Goal: Transaction & Acquisition: Purchase product/service

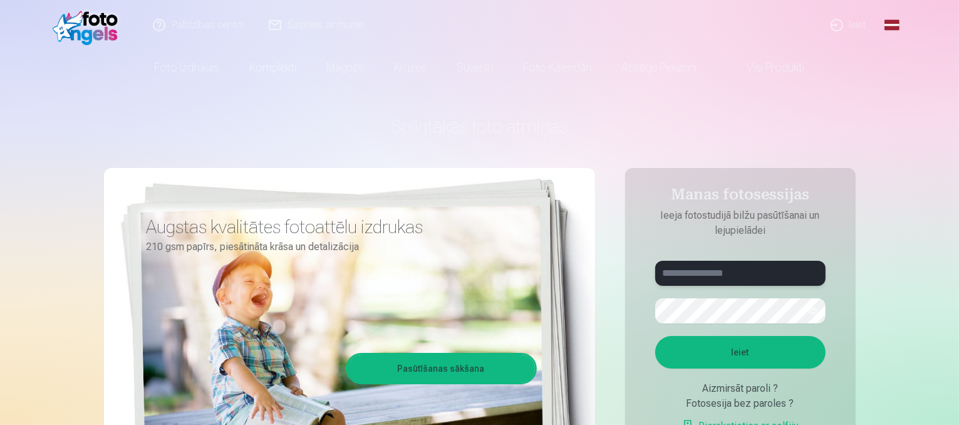
click at [749, 272] on input "text" at bounding box center [740, 273] width 170 height 25
type input "*"
type input "**********"
click at [814, 313] on button "button" at bounding box center [813, 311] width 24 height 24
click at [655, 336] on button "Ieiet" at bounding box center [740, 352] width 170 height 33
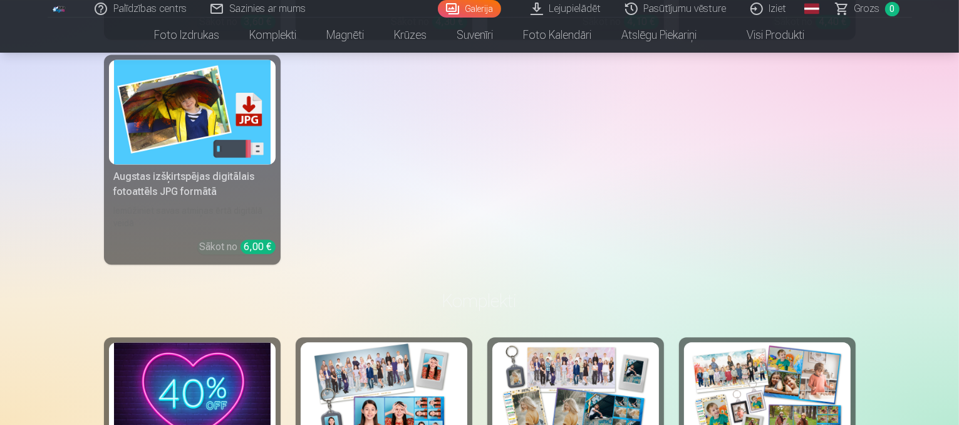
scroll to position [2755, 0]
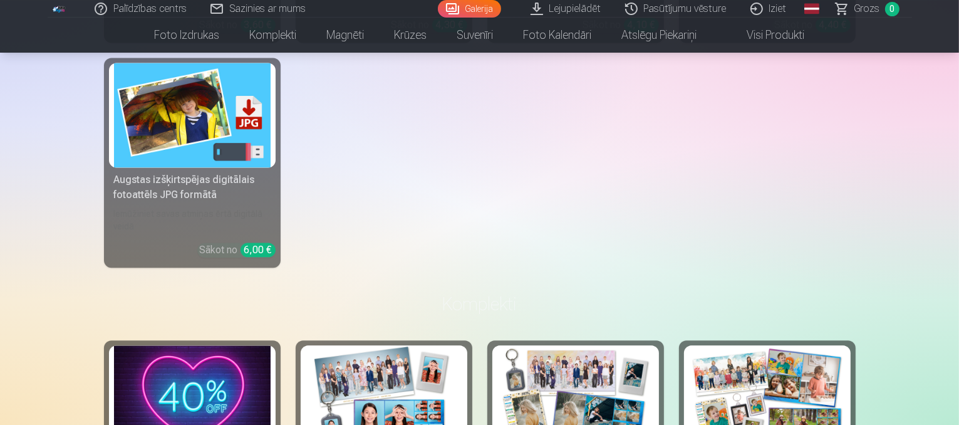
drag, startPoint x: 958, startPoint y: 184, endPoint x: 961, endPoint y: 56, distance: 127.8
drag, startPoint x: 958, startPoint y: 179, endPoint x: 961, endPoint y: 86, distance: 93.4
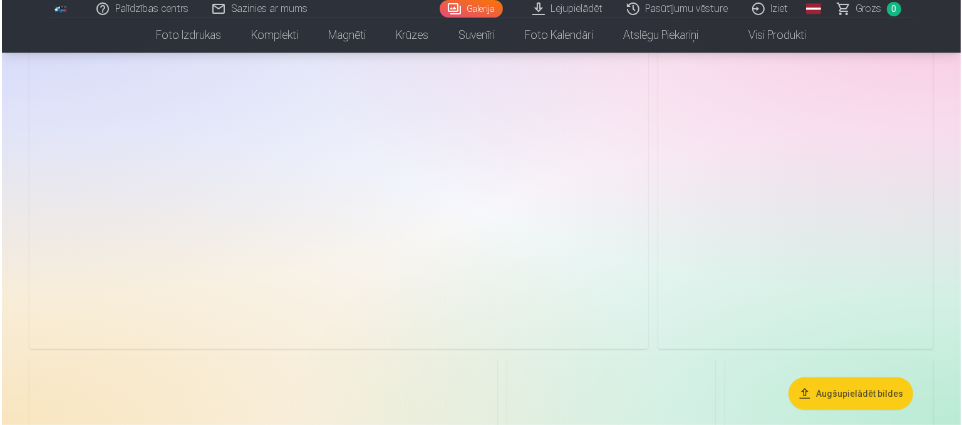
scroll to position [313, 0]
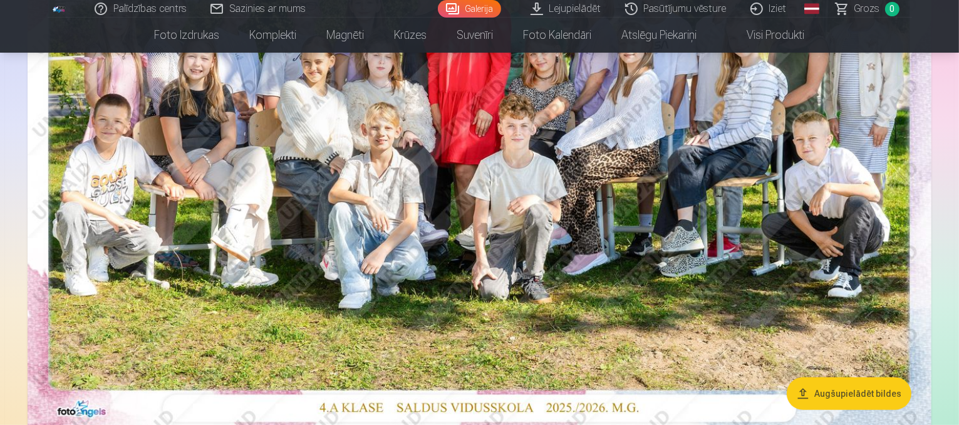
click at [431, 178] on img at bounding box center [480, 126] width 904 height 603
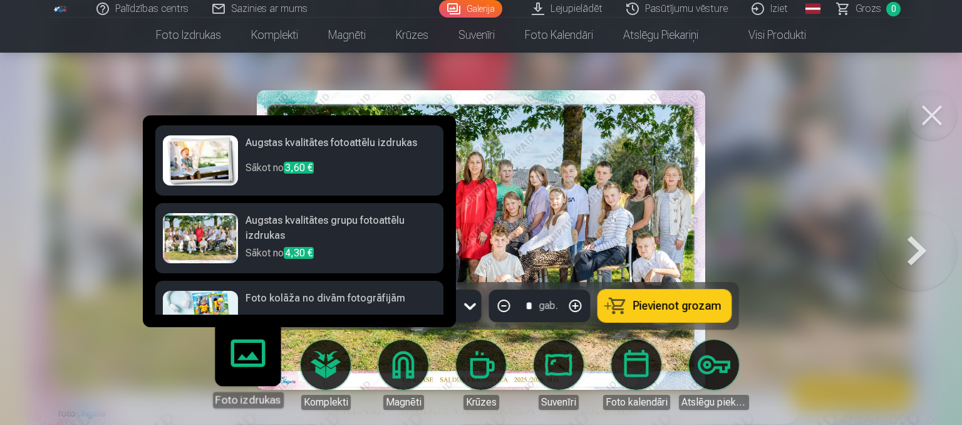
click at [191, 235] on div at bounding box center [200, 238] width 75 height 50
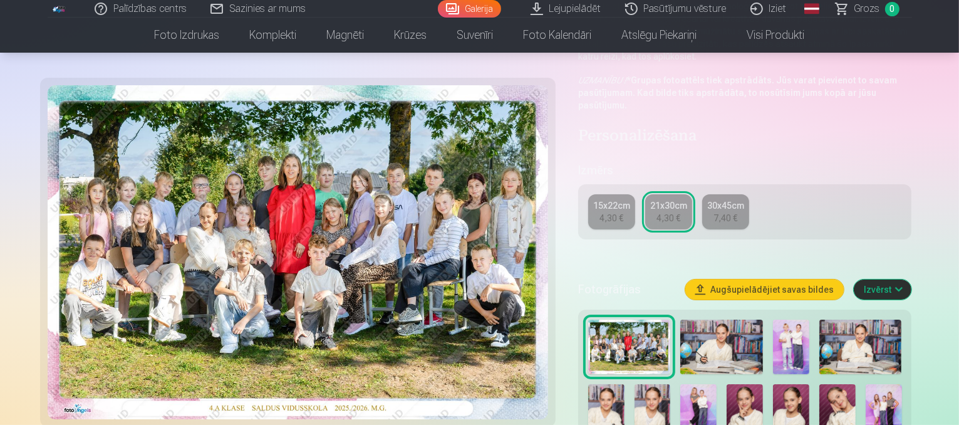
scroll to position [313, 0]
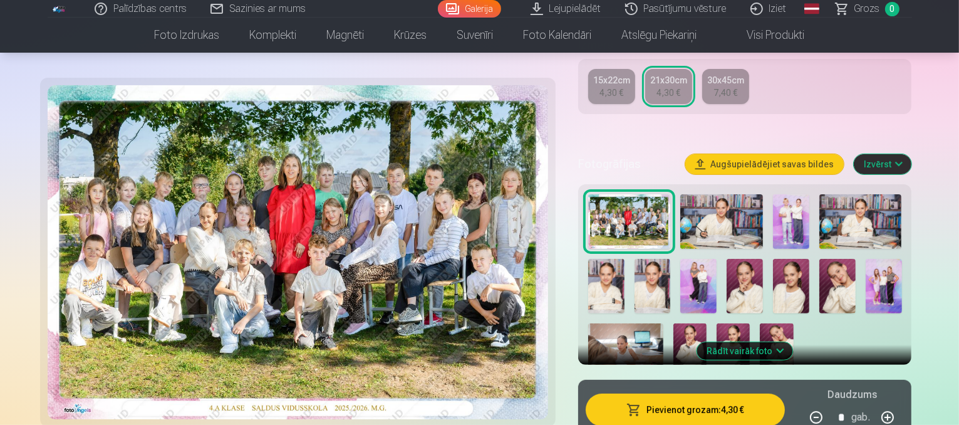
click at [723, 393] on button "Pievienot grozam : 4,30 €" at bounding box center [686, 409] width 200 height 33
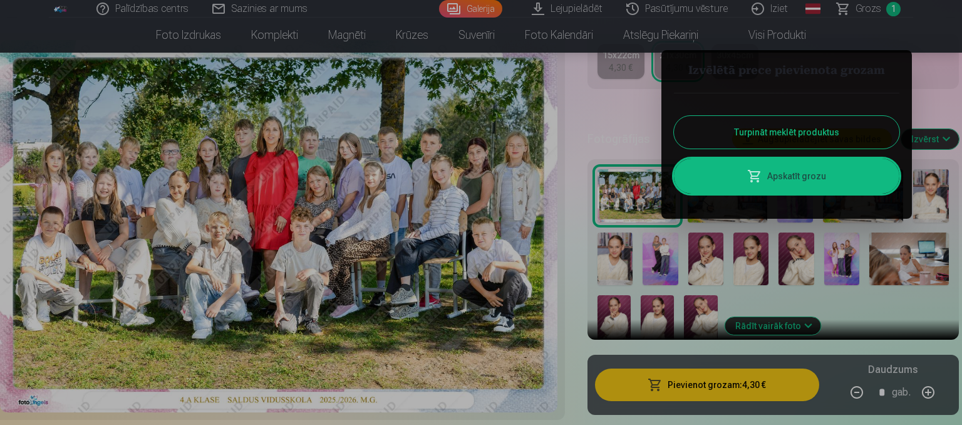
click at [789, 145] on button "Turpināt meklēt produktus" at bounding box center [786, 132] width 225 height 33
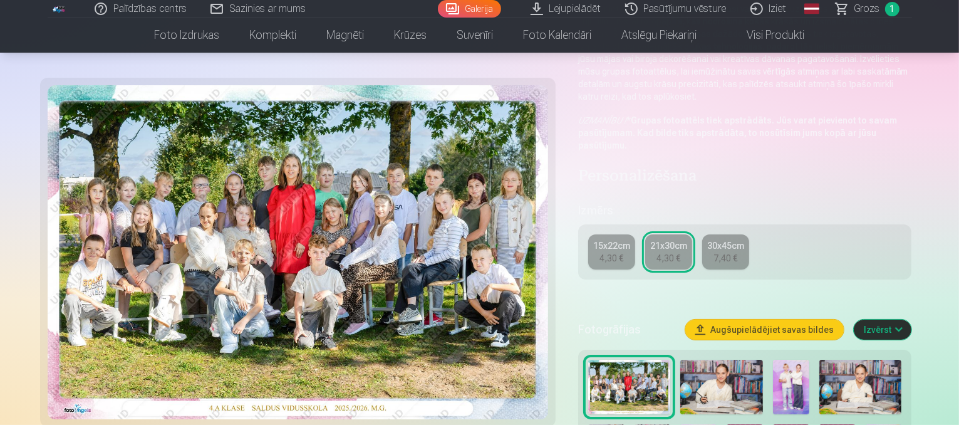
scroll to position [125, 0]
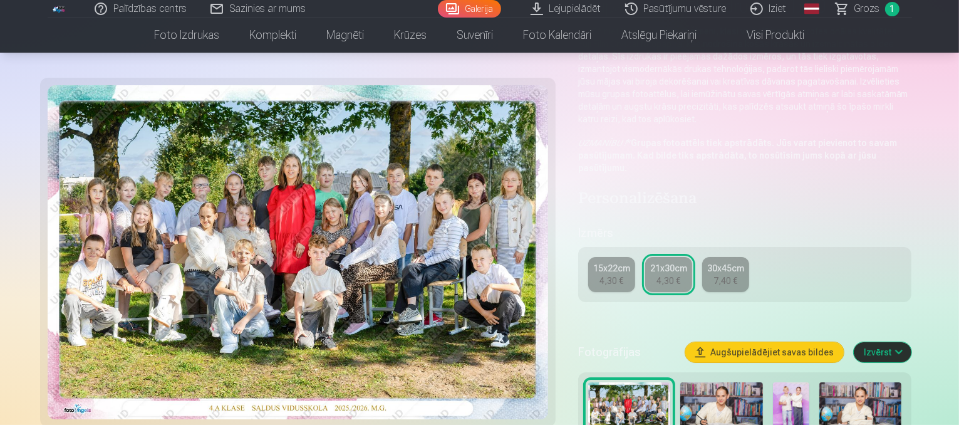
scroll to position [313, 0]
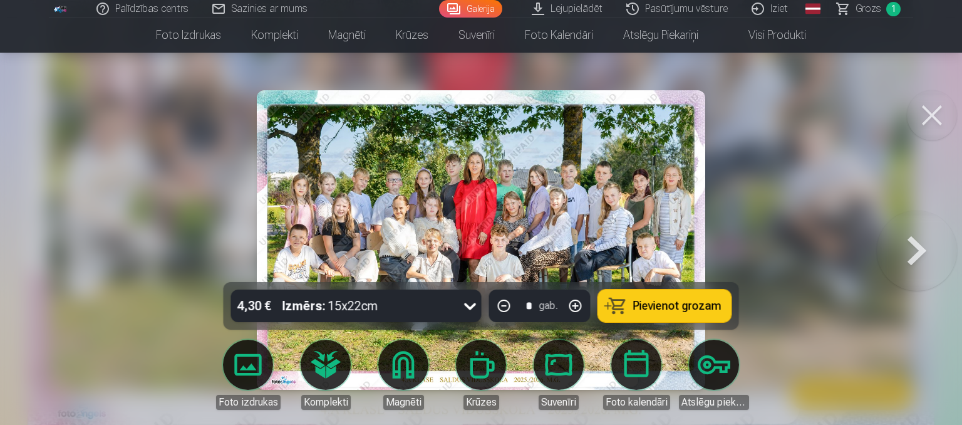
click at [923, 110] on button at bounding box center [932, 115] width 50 height 50
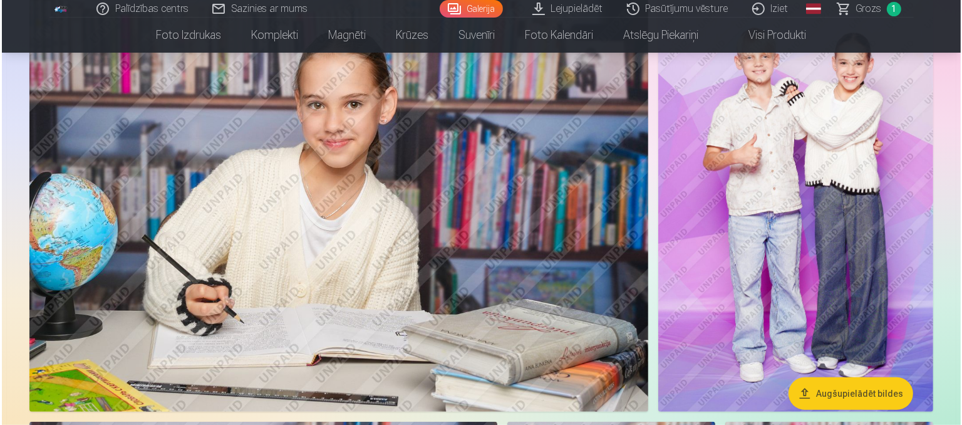
scroll to position [689, 0]
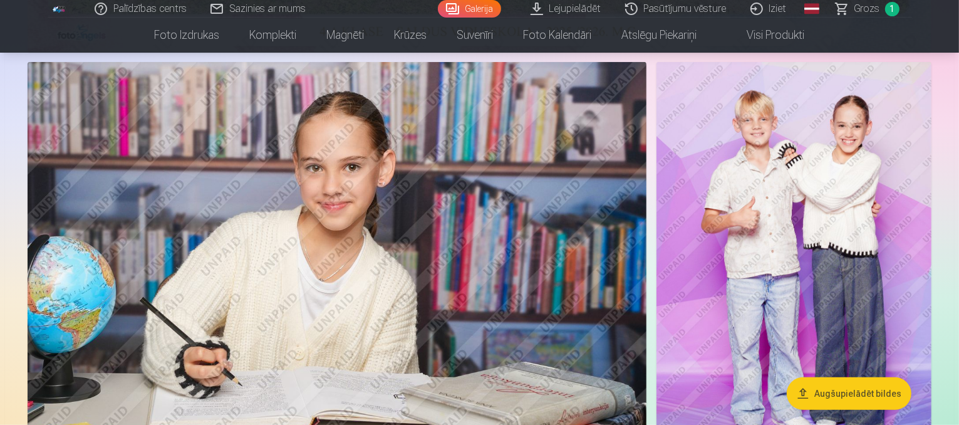
click at [418, 251] on img at bounding box center [337, 268] width 619 height 412
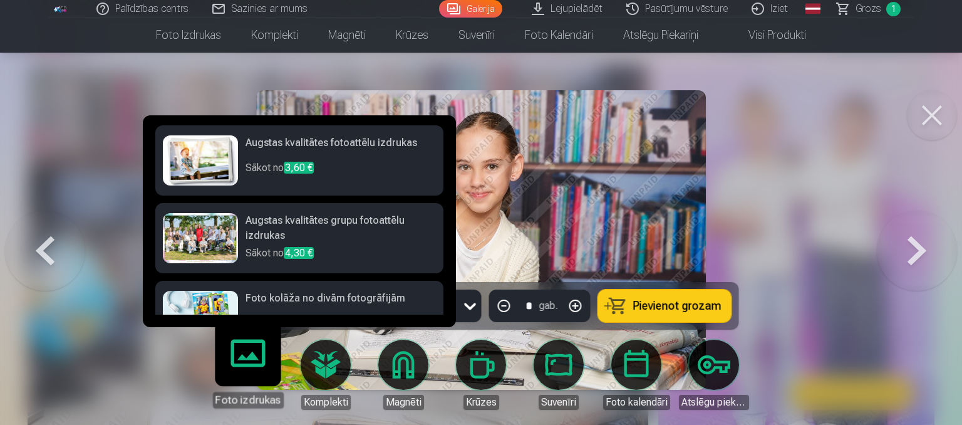
click at [258, 141] on h6 "Augstas kvalitātes fotoattēlu izdrukas" at bounding box center [340, 147] width 190 height 25
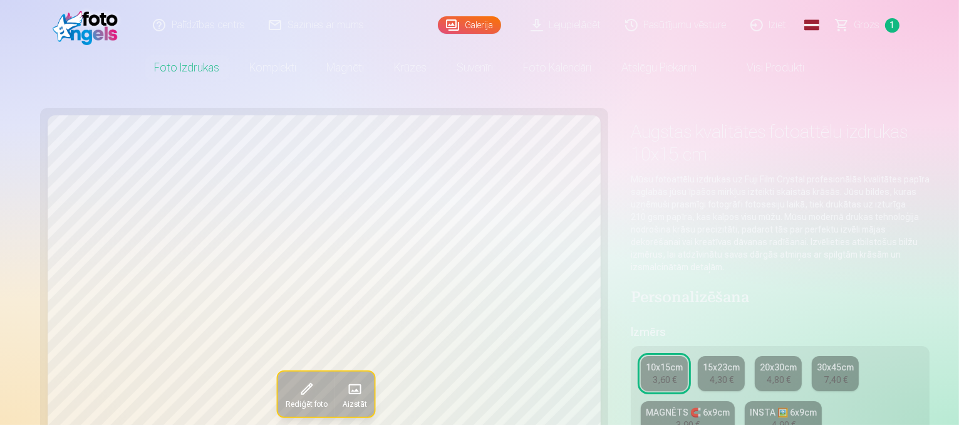
click at [735, 401] on link "MAGNĒTS 🧲 6x9cm 3,90 €" at bounding box center [688, 418] width 94 height 35
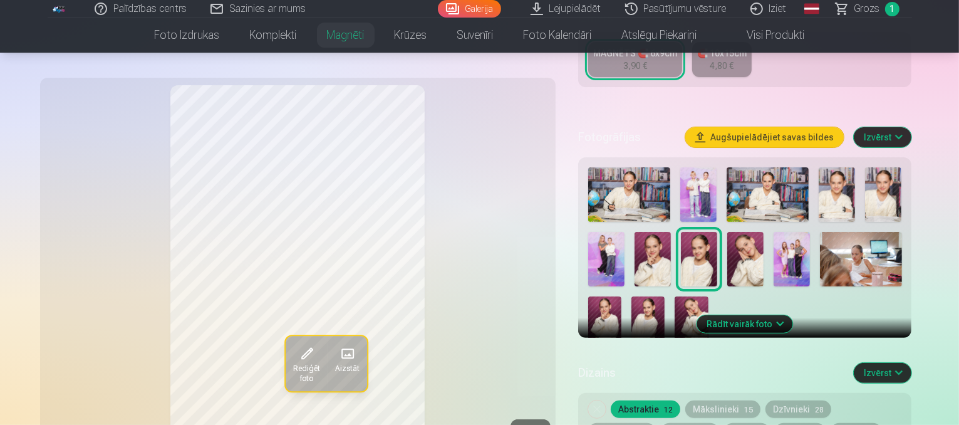
scroll to position [313, 0]
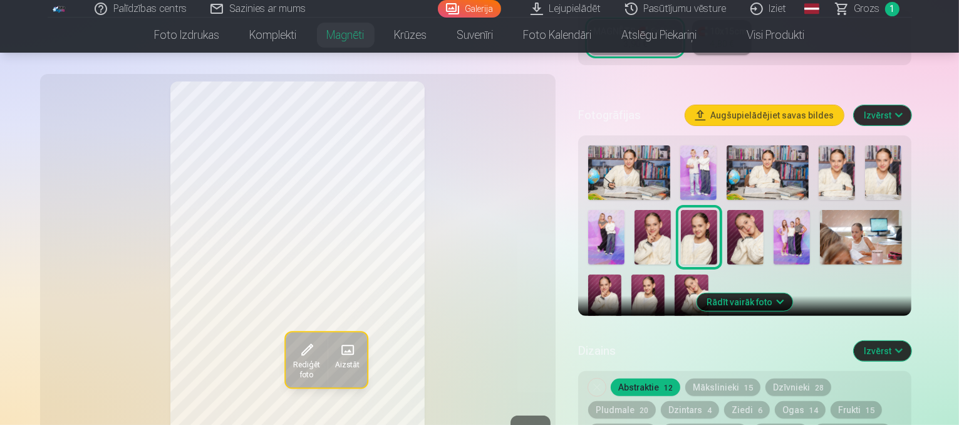
click at [634, 216] on img at bounding box center [652, 237] width 36 height 54
click at [681, 214] on img at bounding box center [699, 237] width 36 height 54
click at [634, 226] on img at bounding box center [652, 237] width 36 height 54
click at [681, 214] on img at bounding box center [699, 237] width 36 height 54
click at [664, 274] on img at bounding box center [647, 299] width 33 height 50
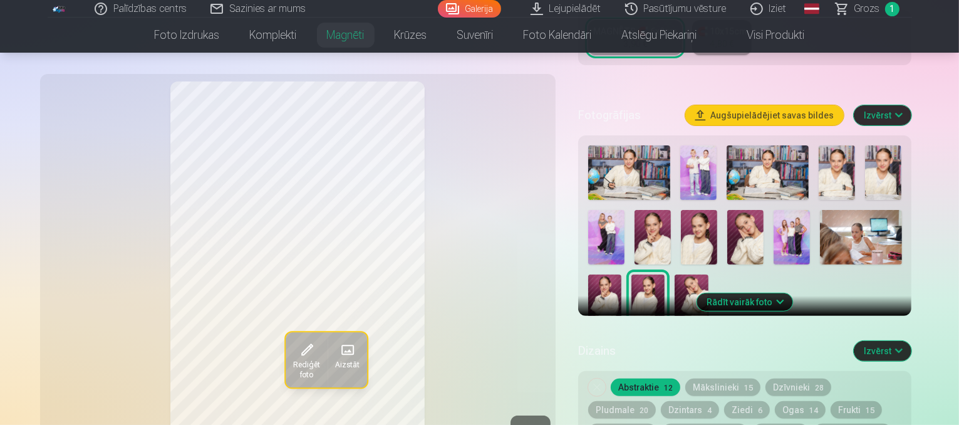
click at [681, 229] on img at bounding box center [699, 237] width 36 height 54
click at [647, 160] on img at bounding box center [629, 172] width 82 height 54
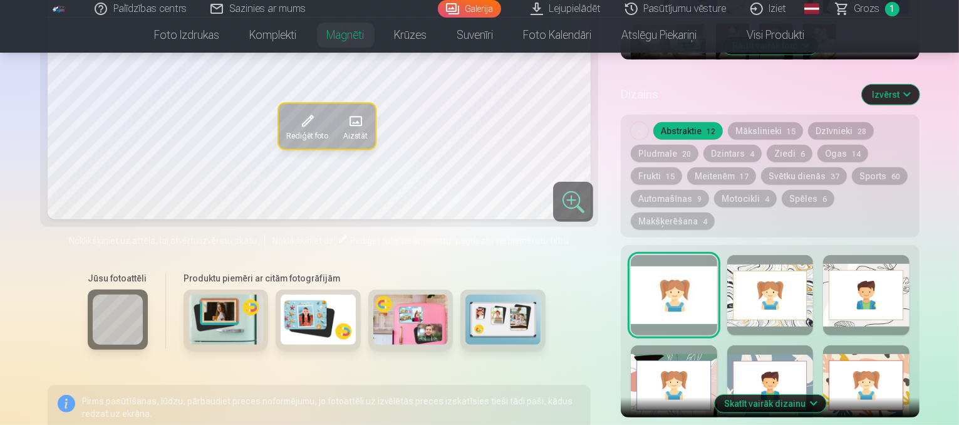
scroll to position [564, 0]
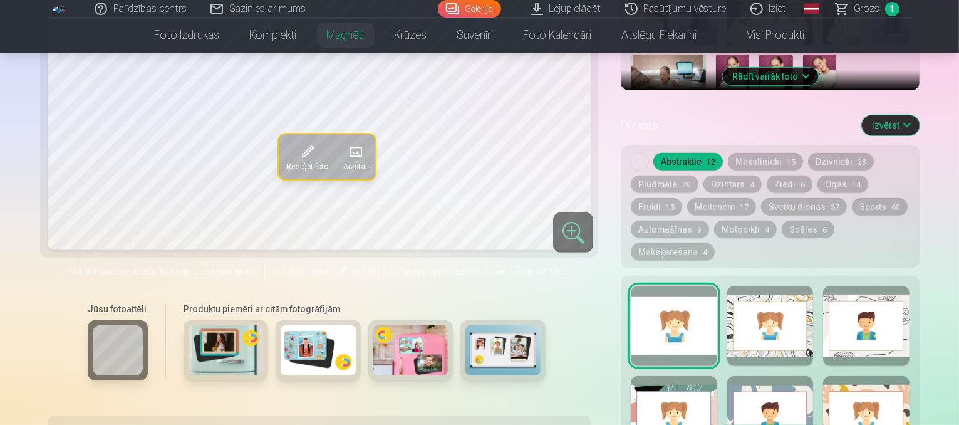
click at [631, 376] on div at bounding box center [674, 416] width 86 height 80
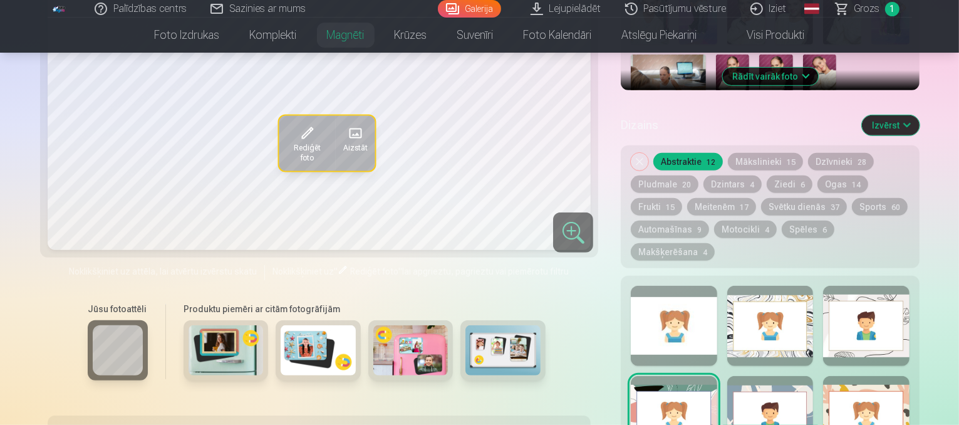
click at [621, 276] on div "Skatīt vairāk dizainu" at bounding box center [770, 362] width 299 height 172
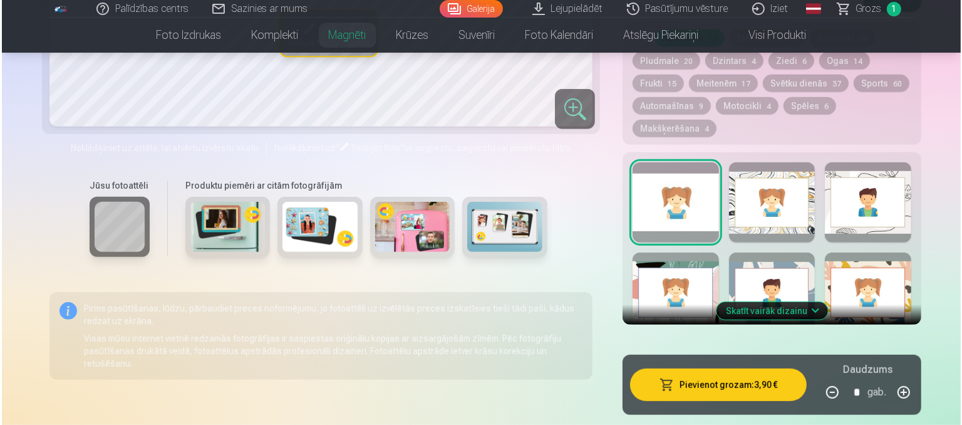
scroll to position [751, 0]
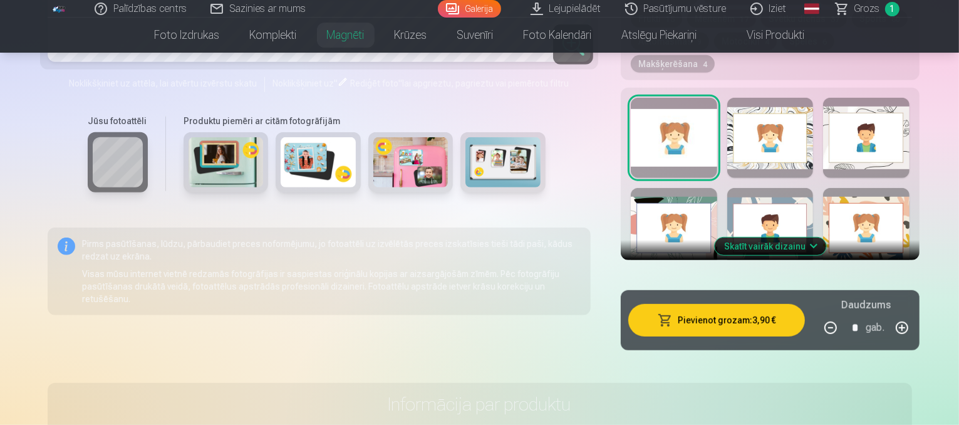
click at [731, 304] on button "Pievienot grozam : 3,90 €" at bounding box center [716, 320] width 177 height 33
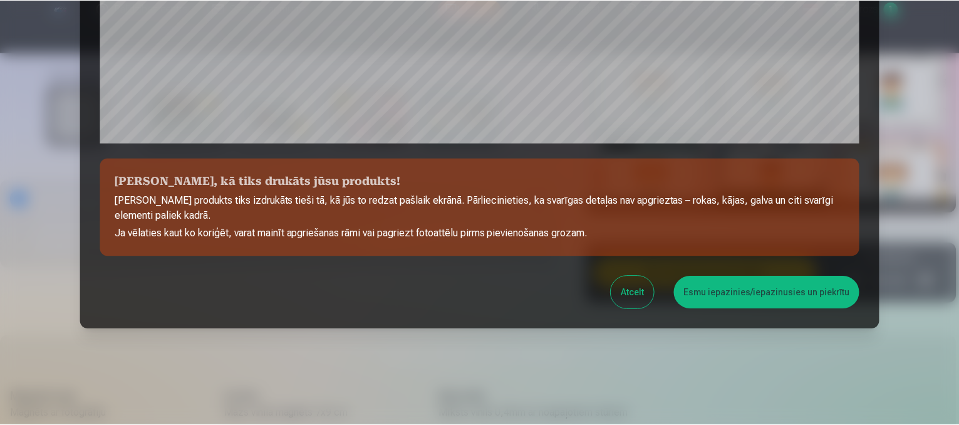
scroll to position [477, 0]
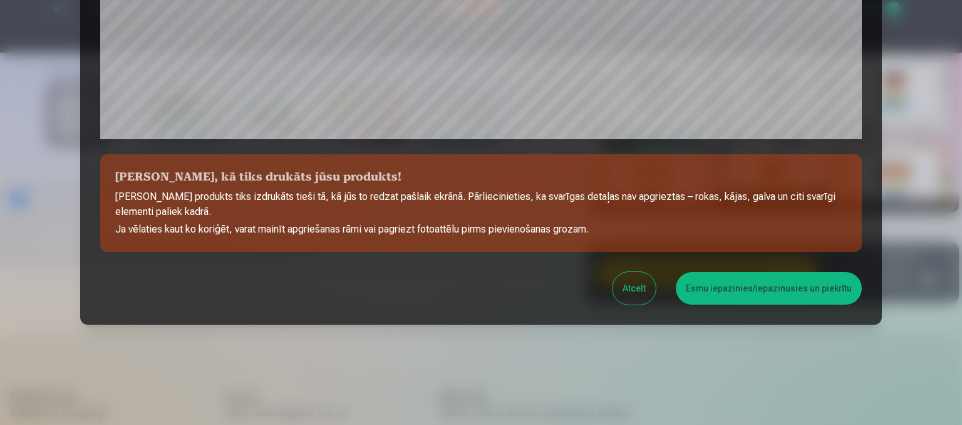
click at [629, 286] on button "Atcelt" at bounding box center [633, 288] width 43 height 33
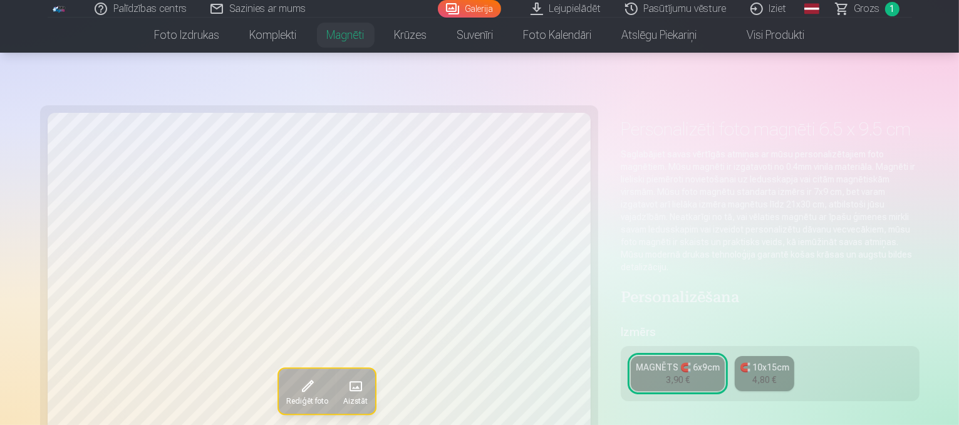
scroll to position [0, 0]
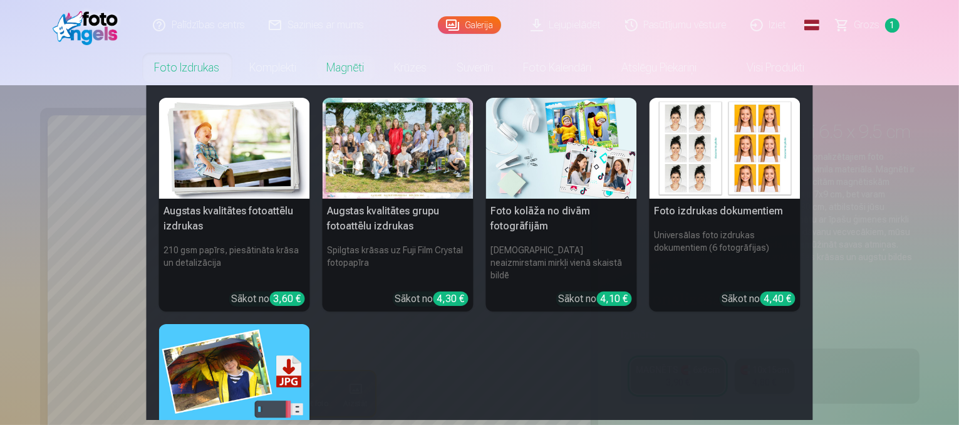
click at [200, 72] on link "Foto izdrukas" at bounding box center [187, 67] width 95 height 35
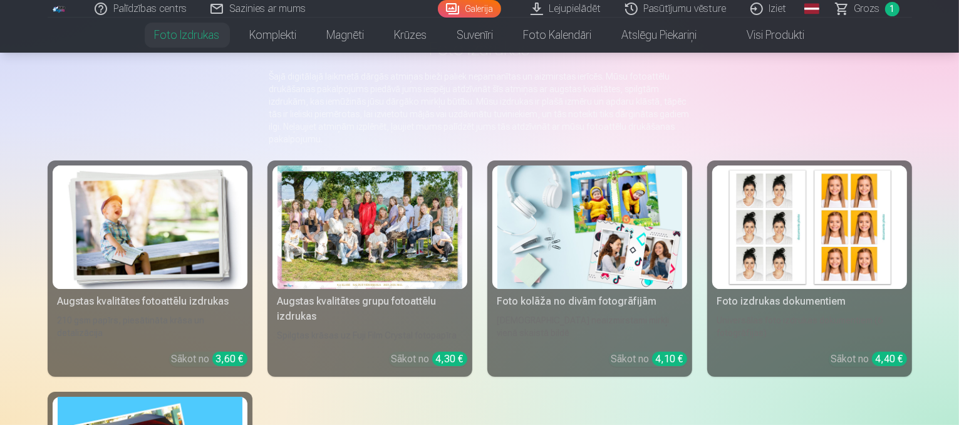
scroll to position [125, 0]
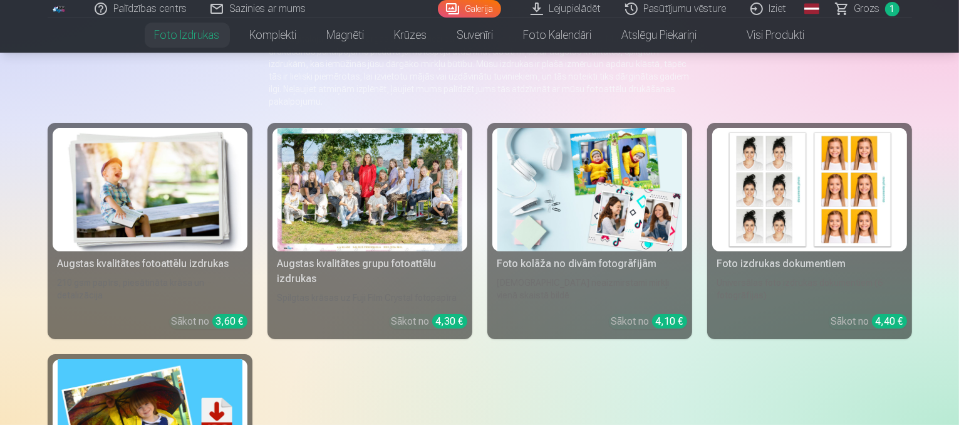
click at [135, 172] on img at bounding box center [150, 189] width 185 height 123
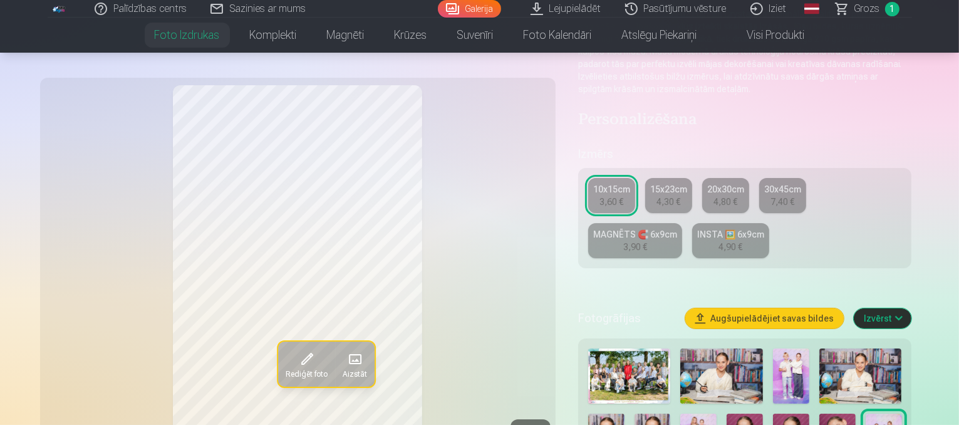
scroll to position [188, 0]
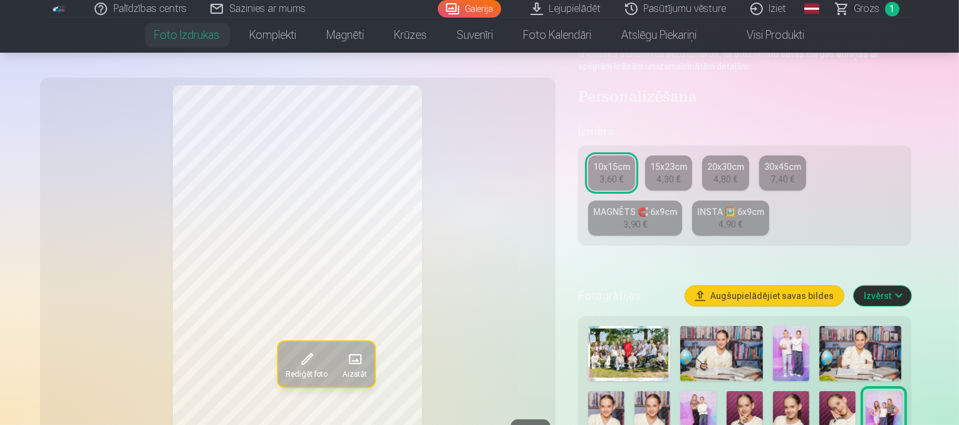
click at [731, 326] on img at bounding box center [721, 353] width 83 height 55
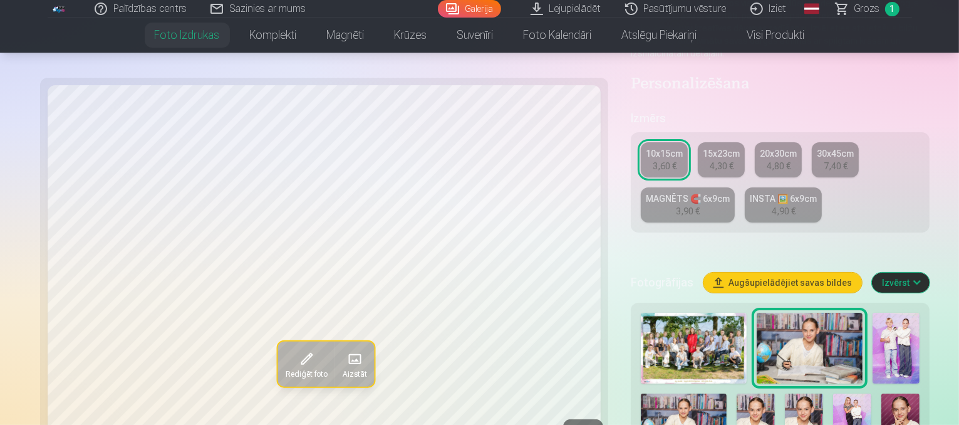
scroll to position [125, 0]
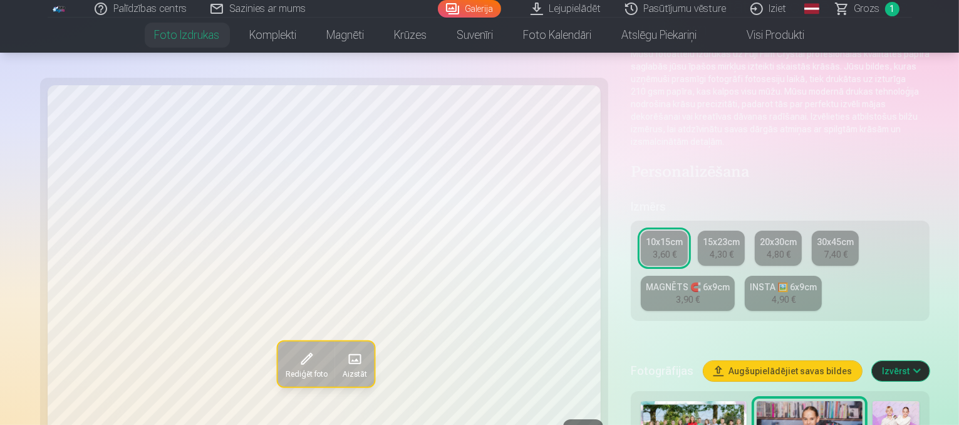
click at [703, 235] on div "15x23cm" at bounding box center [721, 241] width 37 height 13
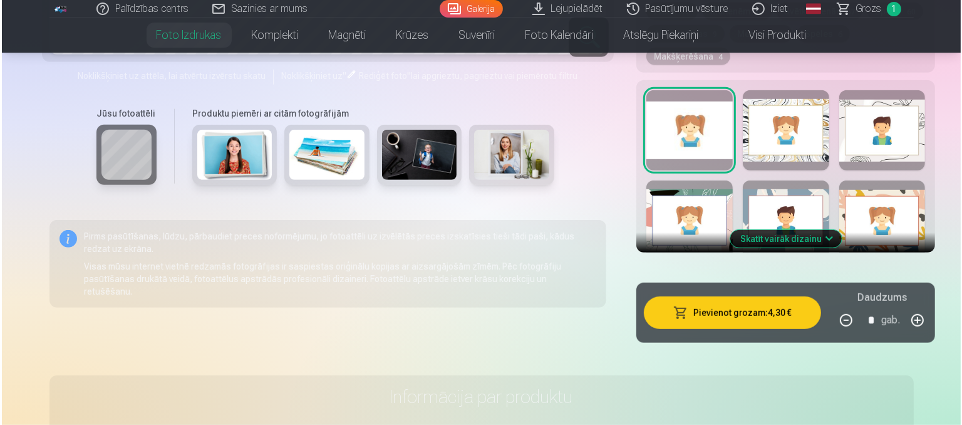
scroll to position [939, 0]
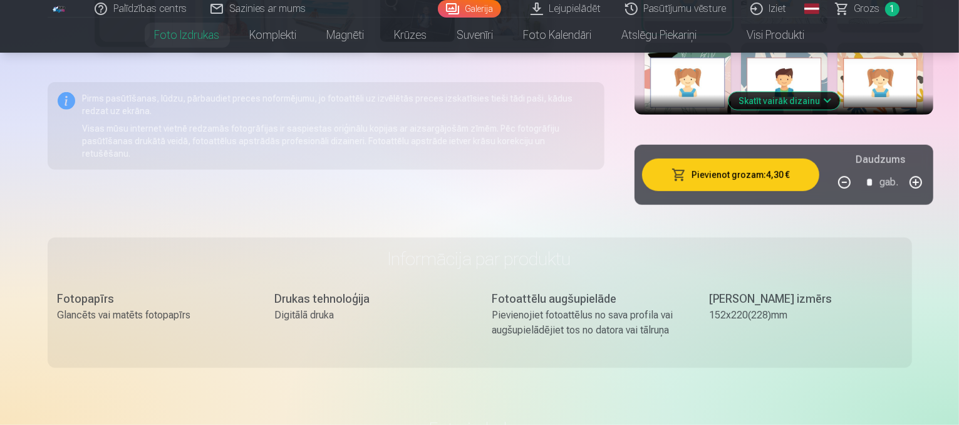
click at [666, 158] on button "Pievienot grozam : 4,30 €" at bounding box center [730, 174] width 177 height 33
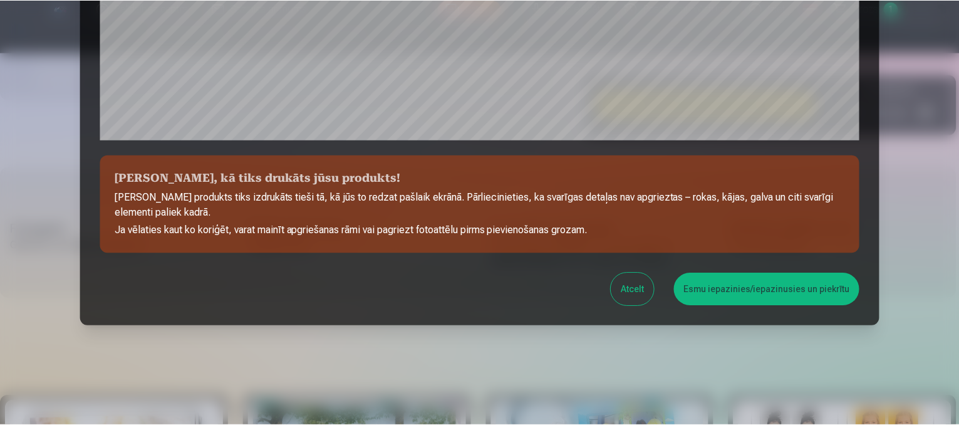
scroll to position [477, 0]
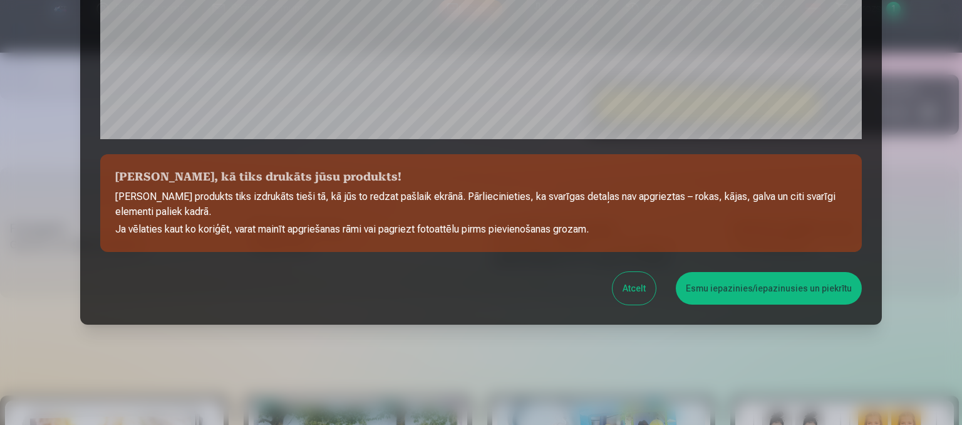
click at [767, 274] on button "Esmu iepazinies/iepazinusies un piekrītu" at bounding box center [769, 288] width 186 height 33
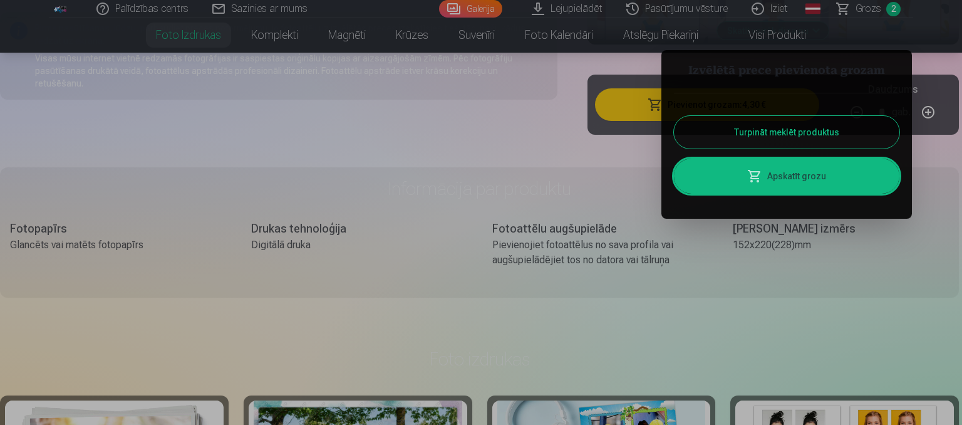
click at [773, 128] on button "Turpināt meklēt produktus" at bounding box center [786, 132] width 225 height 33
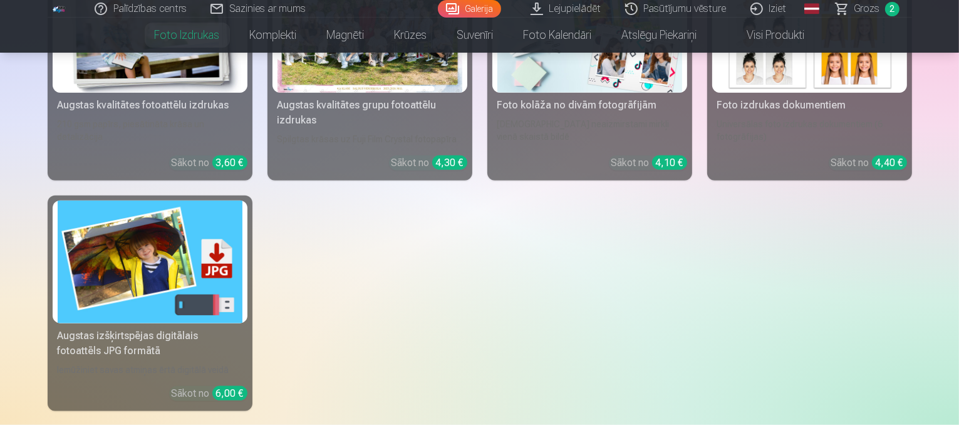
scroll to position [1190, 0]
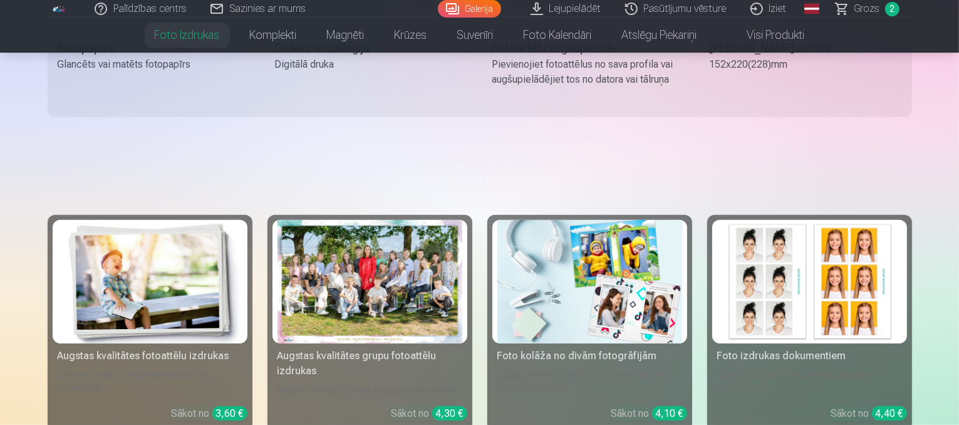
click at [417, 348] on div "Augstas kvalitātes grupu fotoattēlu izdrukas" at bounding box center [369, 363] width 195 height 30
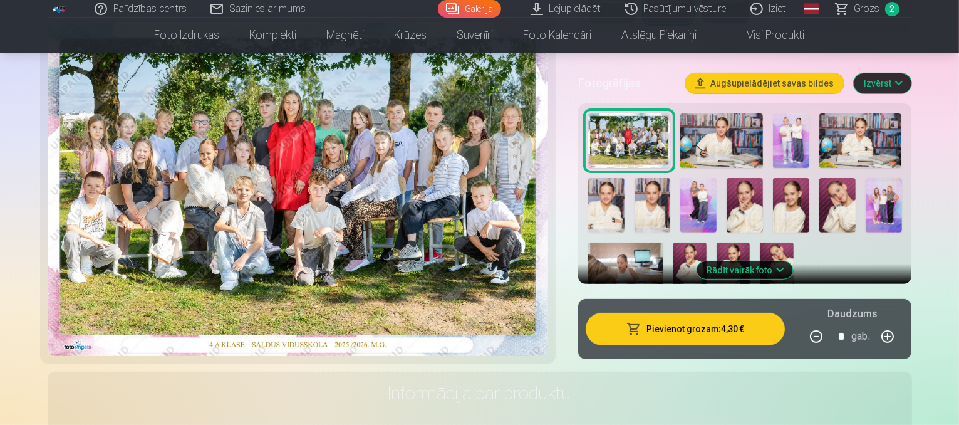
scroll to position [376, 0]
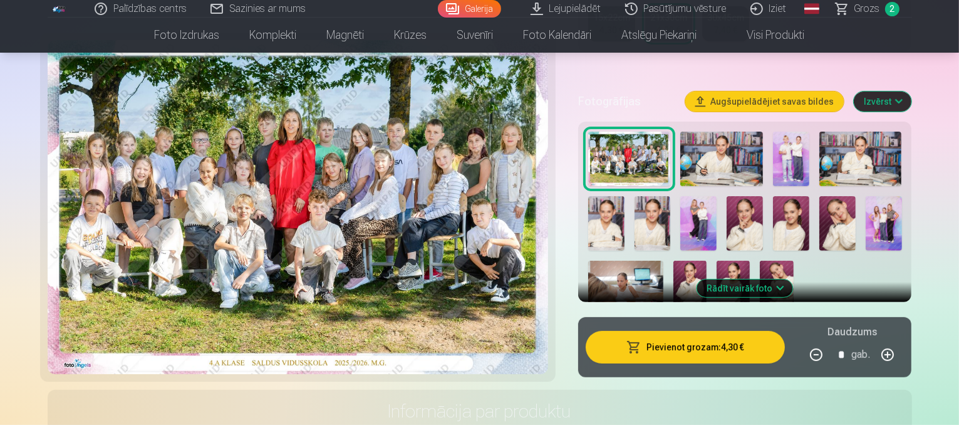
click at [634, 200] on img at bounding box center [652, 223] width 36 height 54
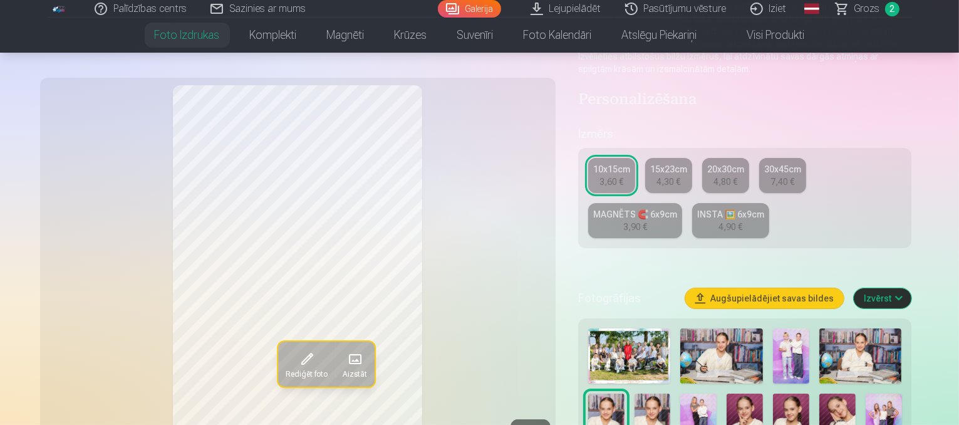
scroll to position [250, 0]
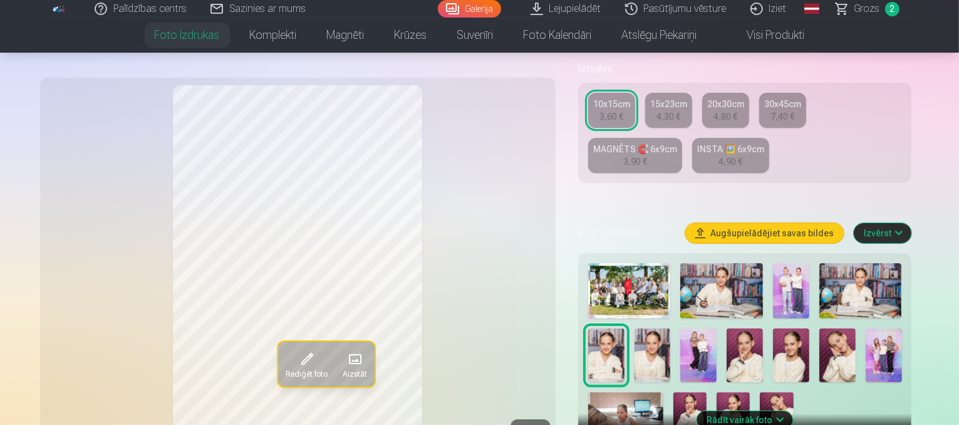
click at [647, 155] on div "3,90 €" at bounding box center [635, 161] width 24 height 13
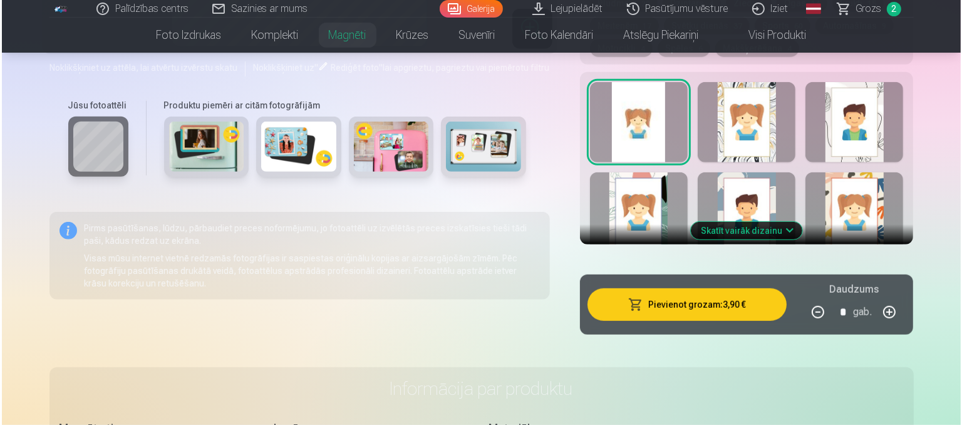
scroll to position [814, 0]
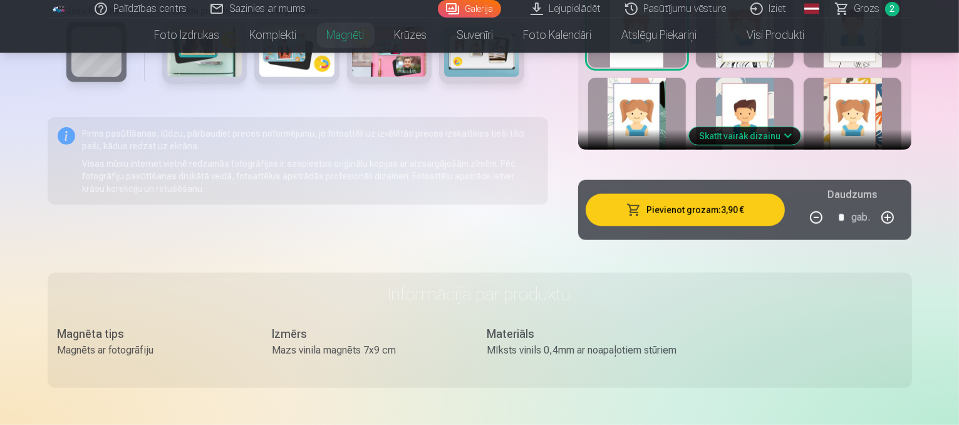
click at [696, 194] on button "Pievienot grozam : 3,90 €" at bounding box center [686, 210] width 200 height 33
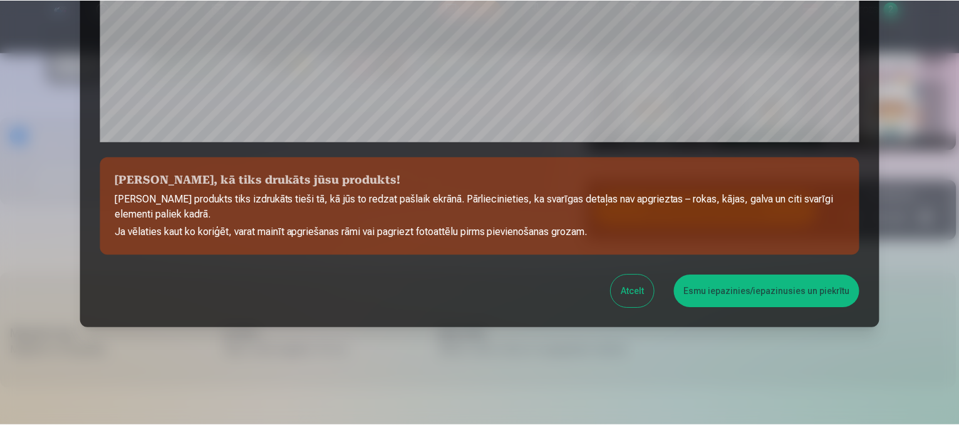
scroll to position [477, 0]
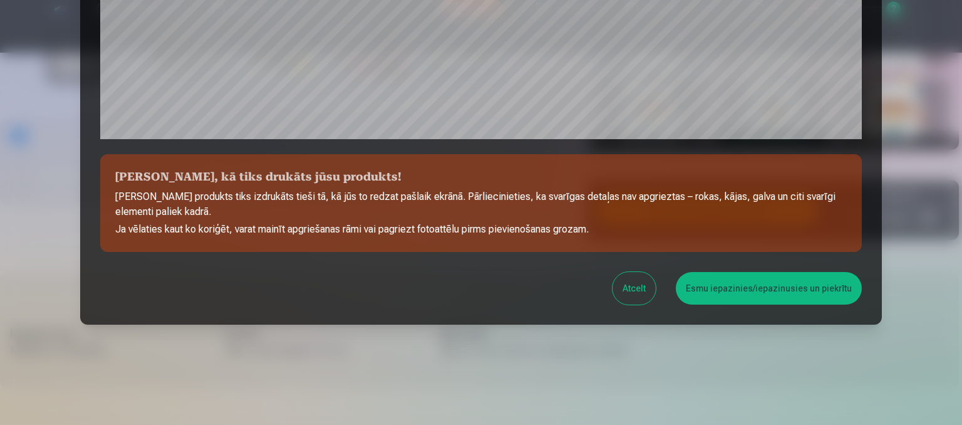
click at [767, 282] on button "Esmu iepazinies/iepazinusies un piekrītu" at bounding box center [769, 288] width 186 height 33
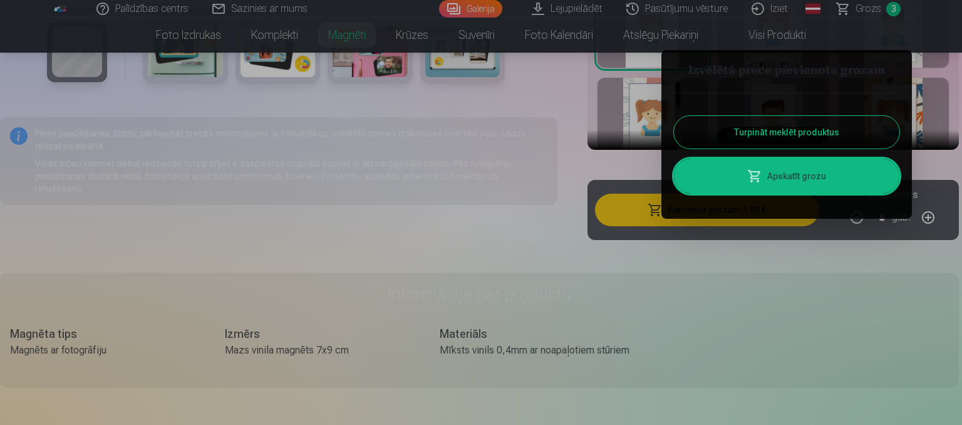
click at [773, 126] on button "Turpināt meklēt produktus" at bounding box center [786, 132] width 225 height 33
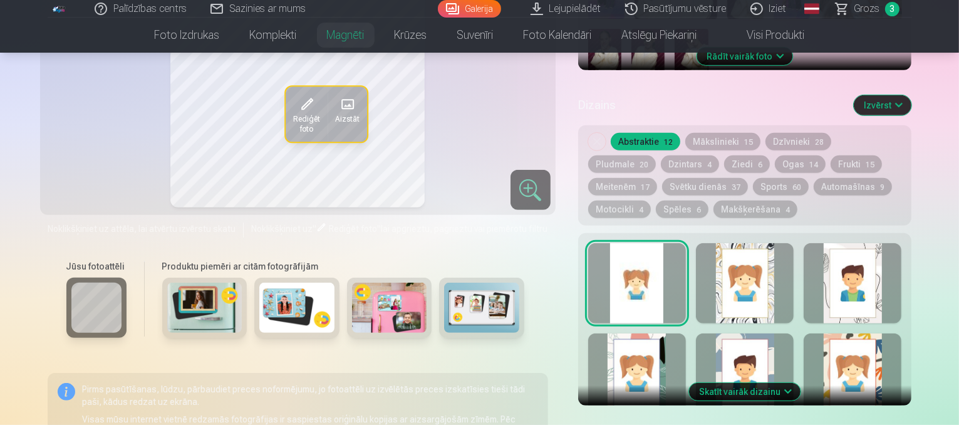
scroll to position [438, 0]
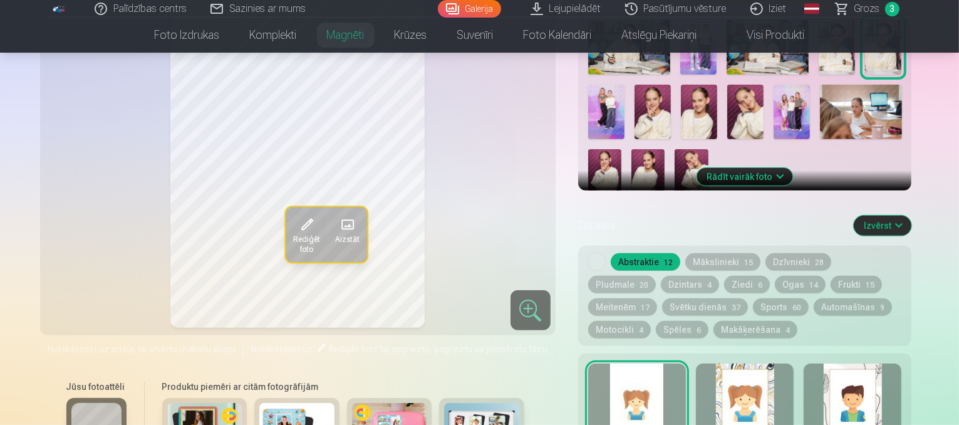
click at [870, 8] on span "Grozs" at bounding box center [867, 8] width 26 height 15
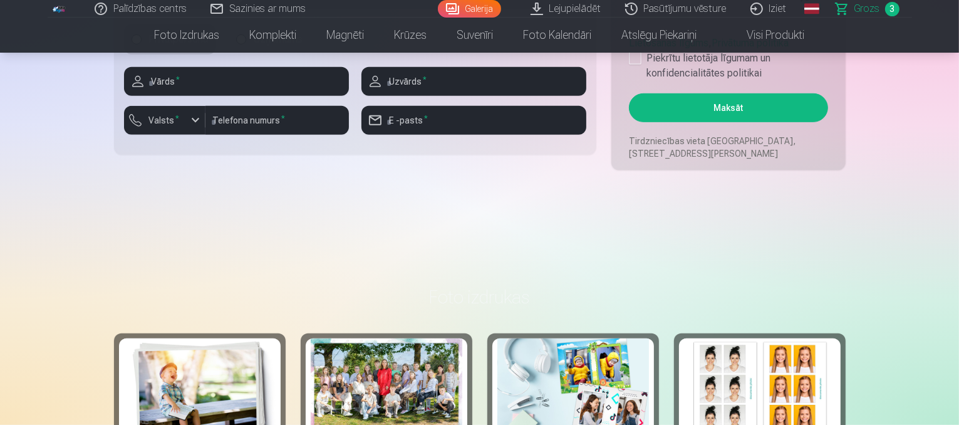
scroll to position [1002, 0]
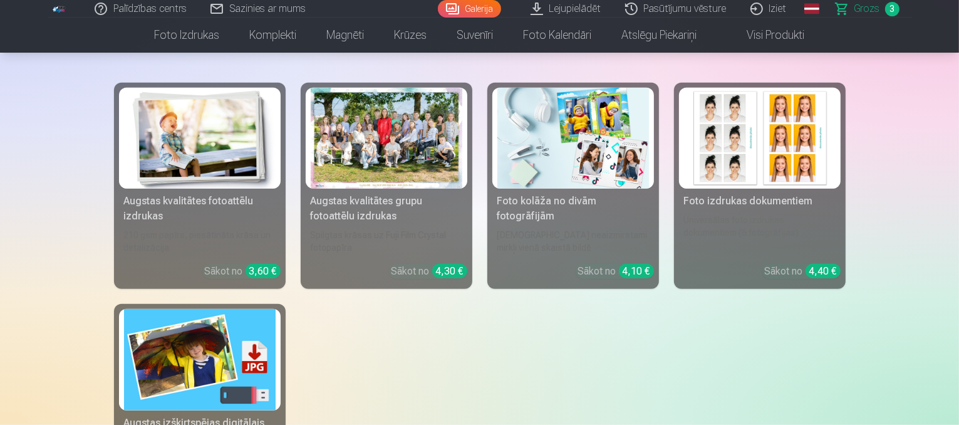
click at [426, 226] on link "Augstas kvalitātes grupu fotoattēlu izdrukas Spilgtas krāsas uz Fuji Film Cryst…" at bounding box center [387, 186] width 172 height 206
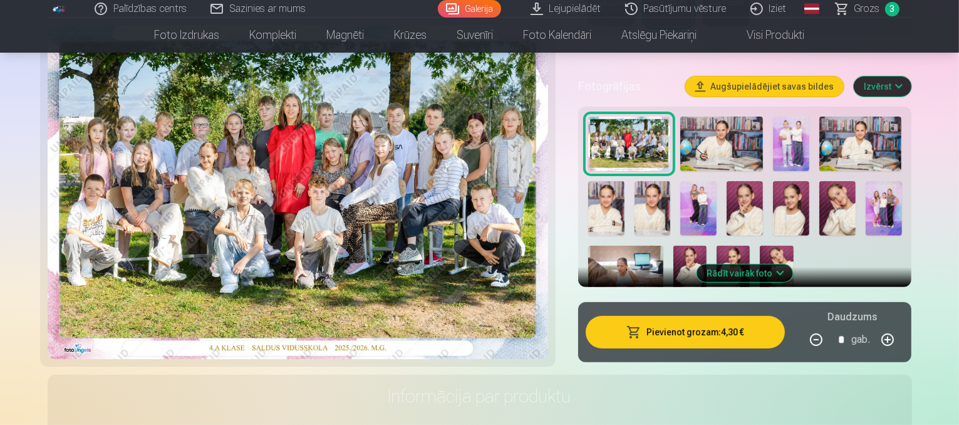
scroll to position [438, 0]
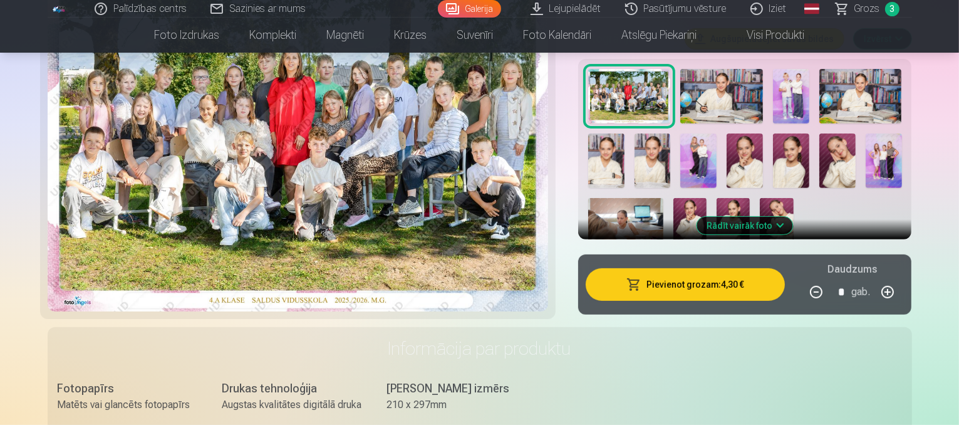
click at [760, 201] on img at bounding box center [776, 223] width 33 height 50
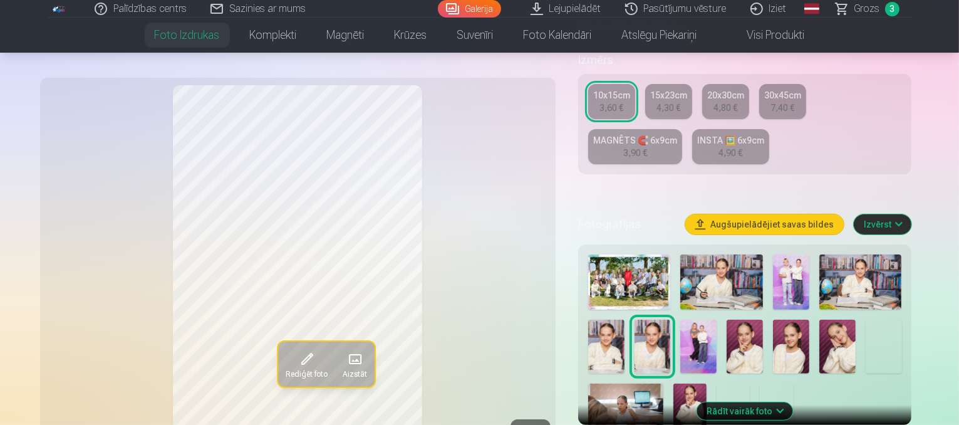
scroll to position [313, 0]
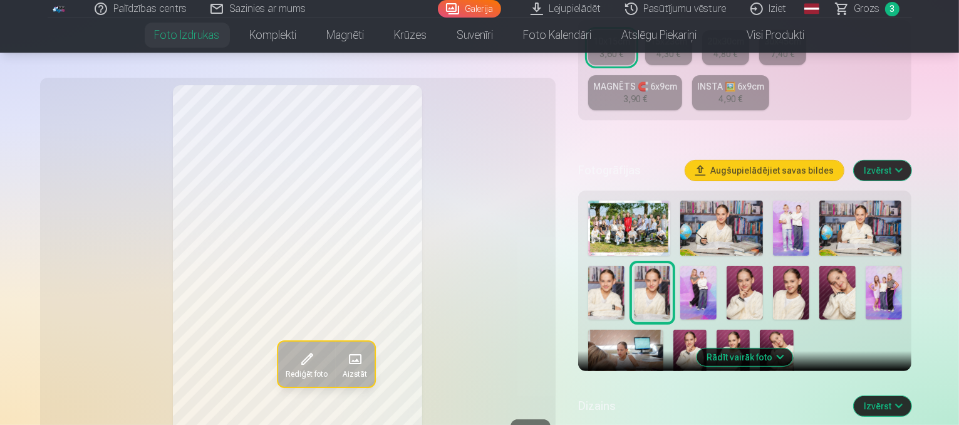
click at [760, 329] on img at bounding box center [776, 354] width 33 height 50
click at [863, 11] on span "Grozs" at bounding box center [867, 8] width 26 height 15
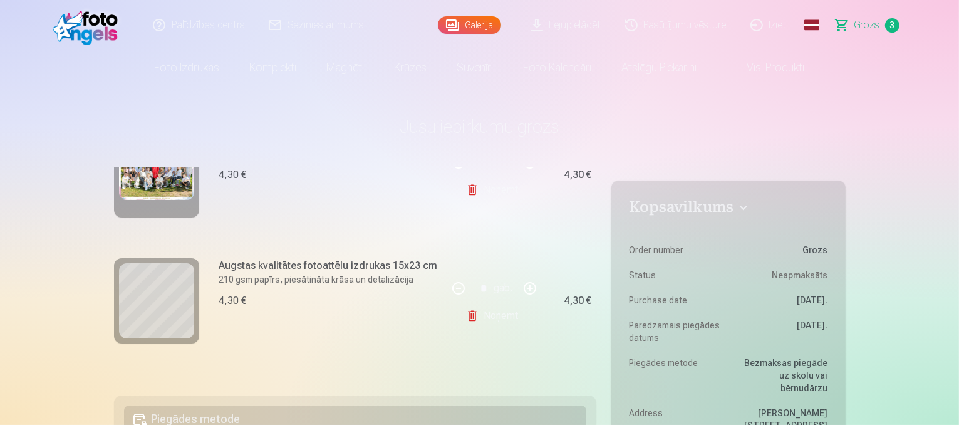
scroll to position [188, 0]
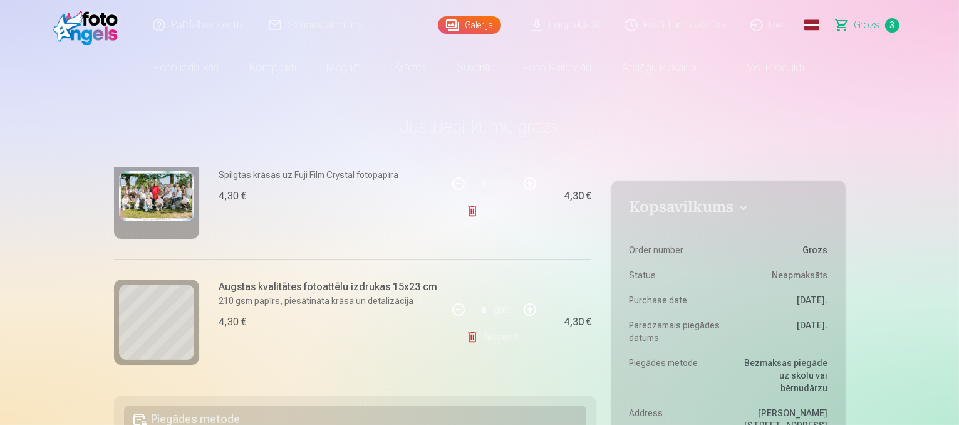
click at [581, 25] on link "Lejupielādēt" at bounding box center [566, 25] width 95 height 50
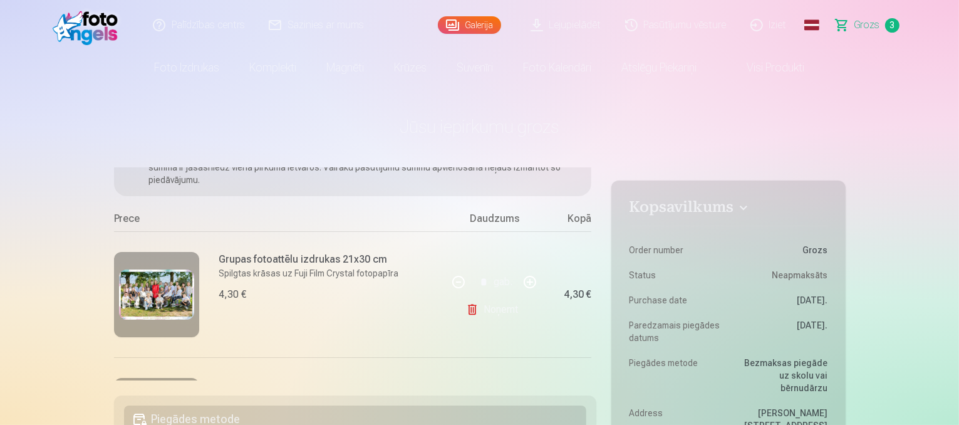
scroll to position [70, 0]
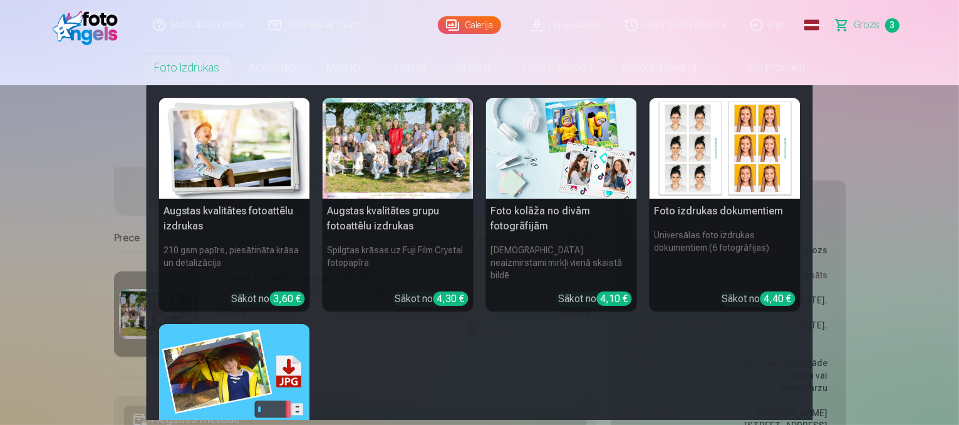
click at [172, 66] on link "Foto izdrukas" at bounding box center [187, 67] width 95 height 35
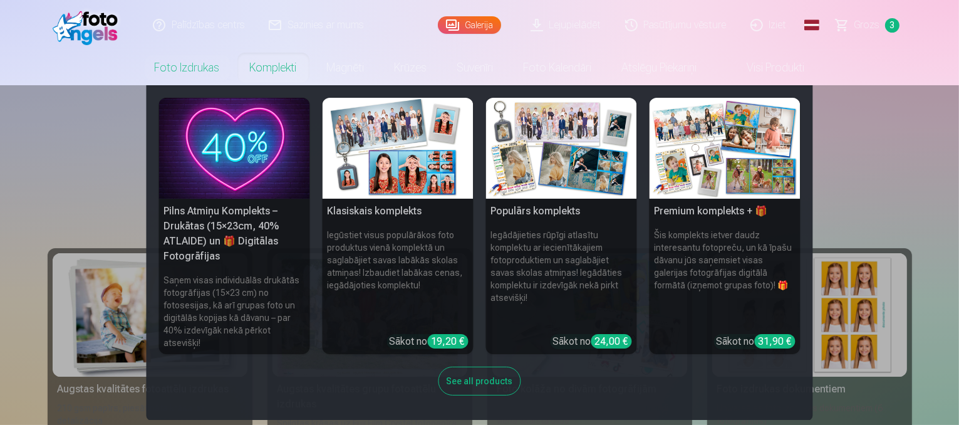
click at [98, 129] on nav "Pilns Atmiņu Komplekts – Drukātas (15×23cm, 40% ATLAIDE) un 🎁 Digitālas Fotogrā…" at bounding box center [479, 252] width 959 height 334
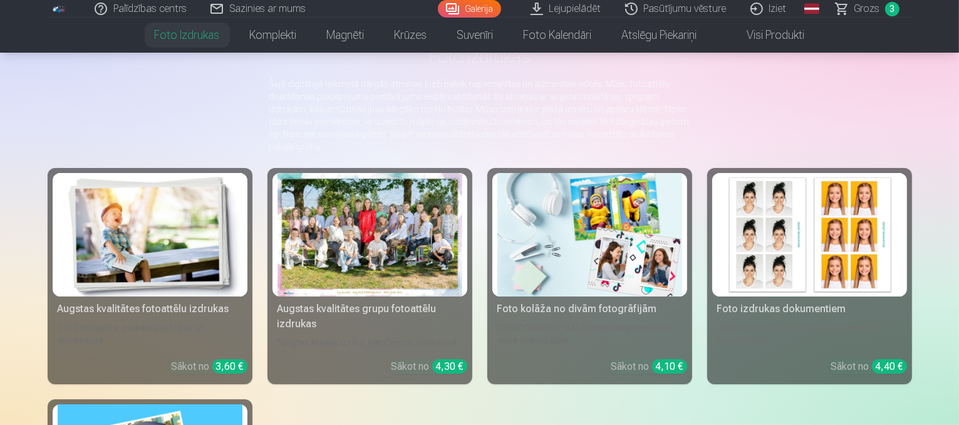
scroll to position [63, 0]
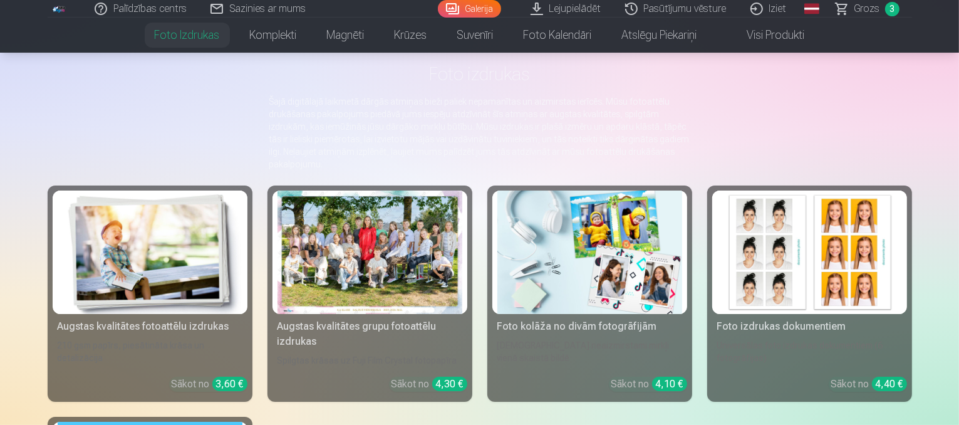
click at [373, 269] on div at bounding box center [369, 251] width 185 height 123
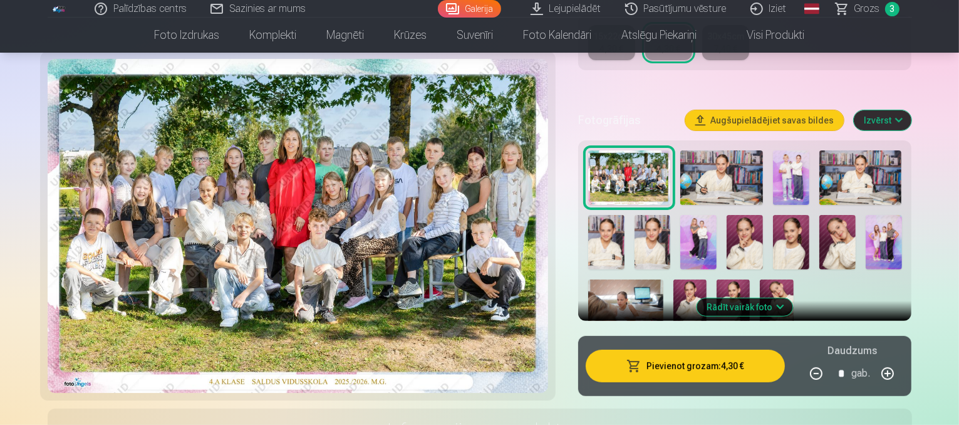
scroll to position [376, 0]
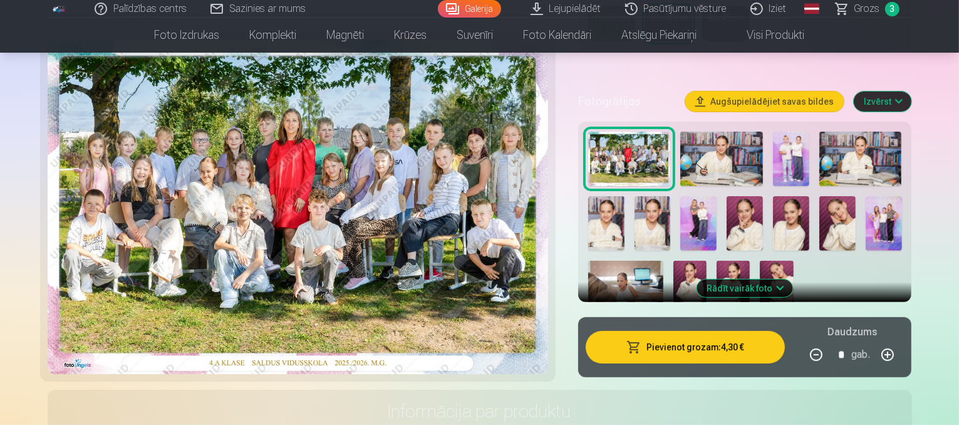
click at [788, 279] on button "Rādīt vairāk foto" at bounding box center [745, 288] width 96 height 18
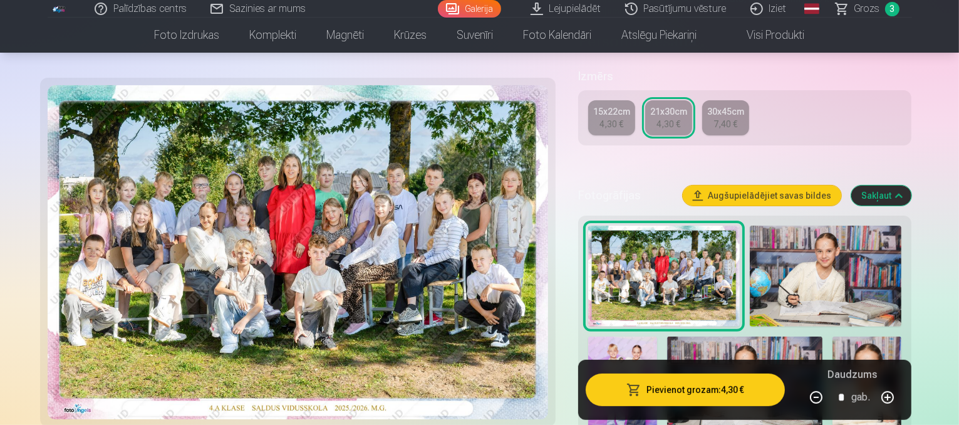
scroll to position [250, 0]
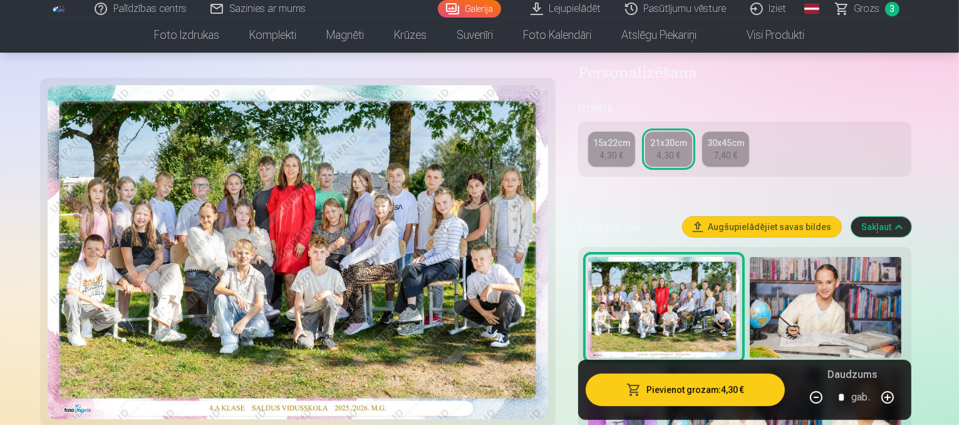
click at [837, 217] on button "Augšupielādējiet savas bildes" at bounding box center [762, 227] width 158 height 20
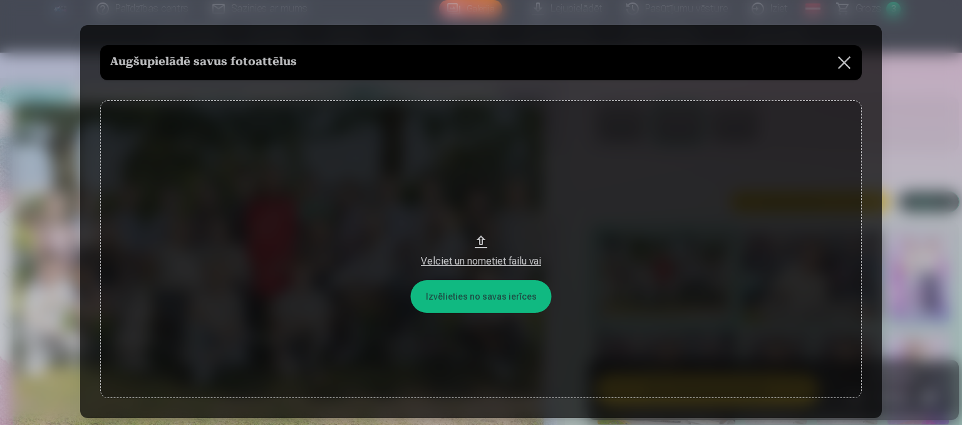
click at [506, 294] on button "Velciet un nometiet failu vai" at bounding box center [480, 248] width 761 height 297
click at [834, 58] on button at bounding box center [844, 62] width 35 height 35
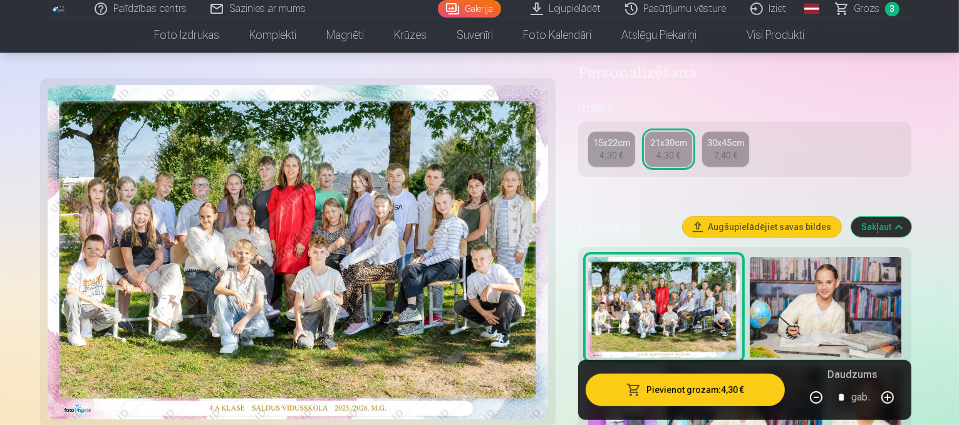
click at [770, 31] on link "Visi produkti" at bounding box center [766, 35] width 108 height 35
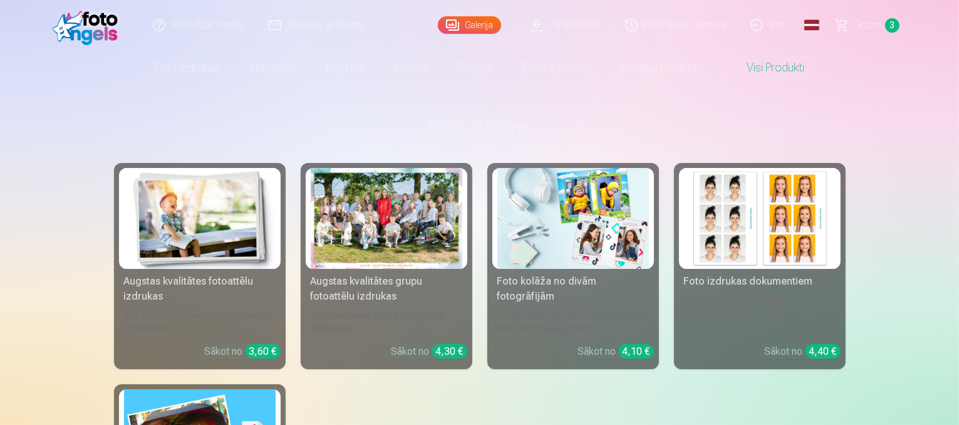
click at [860, 27] on span "Grozs" at bounding box center [867, 25] width 26 height 15
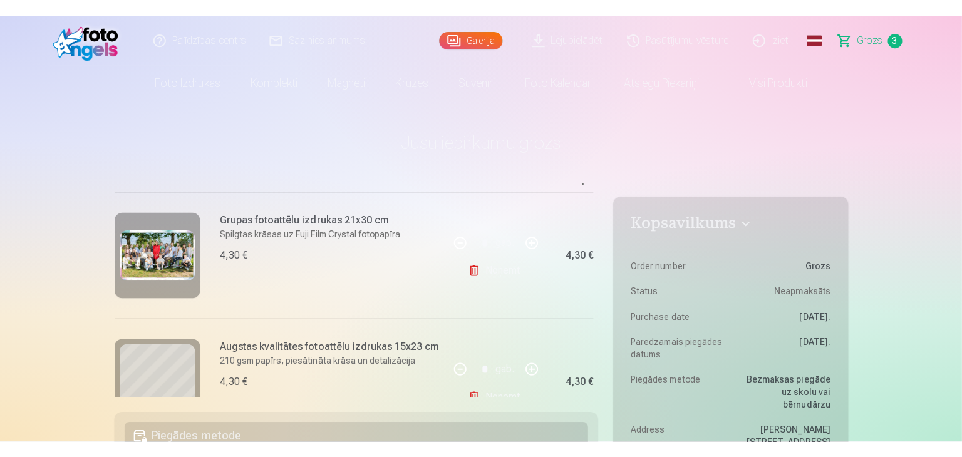
scroll to position [125, 0]
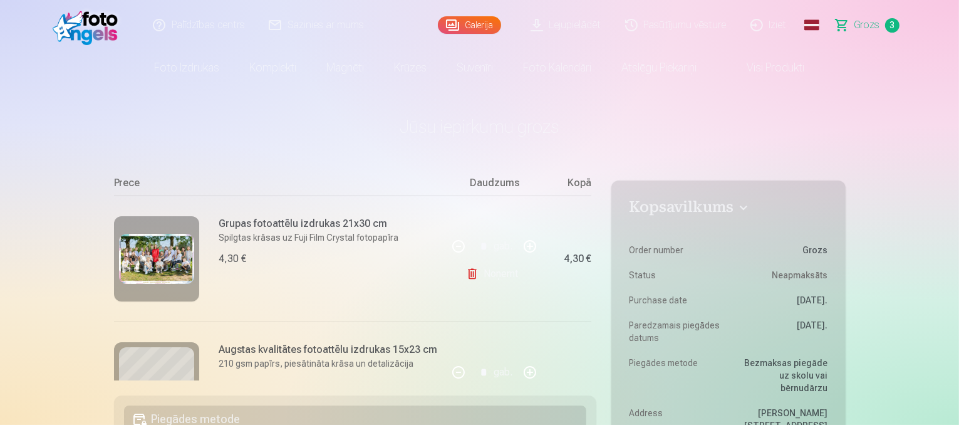
click at [167, 264] on img at bounding box center [156, 259] width 75 height 50
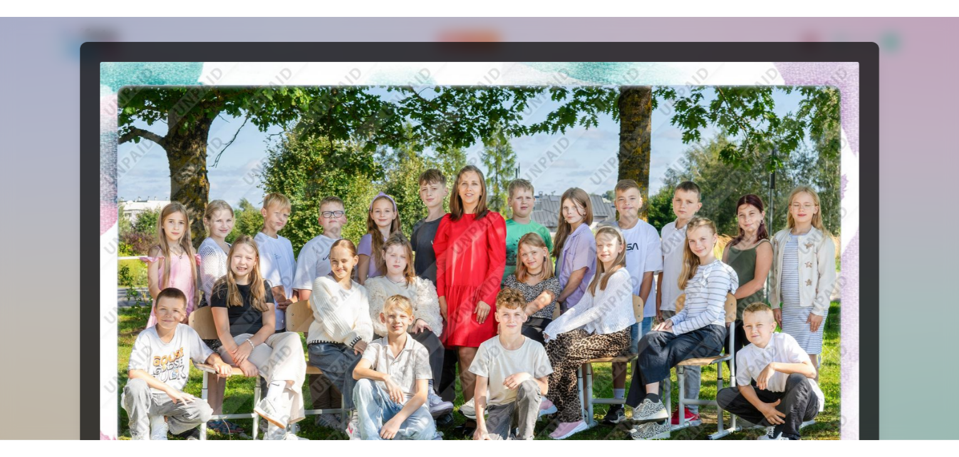
scroll to position [0, 0]
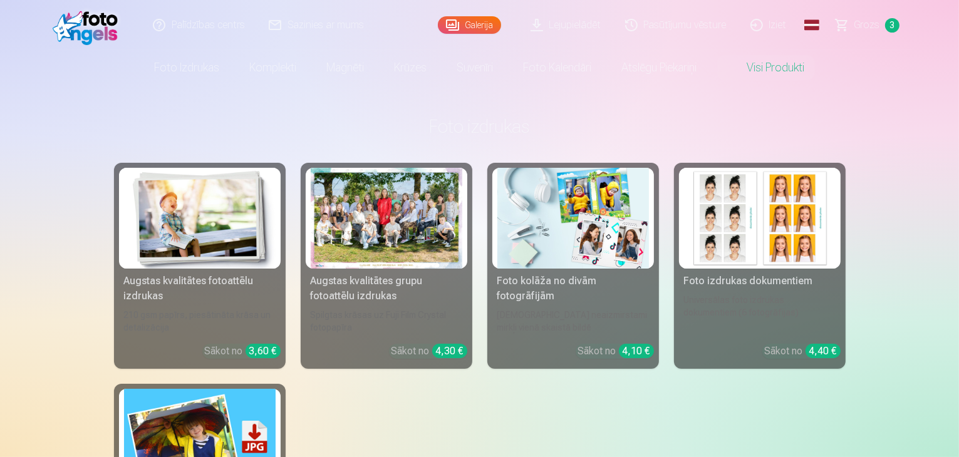
click at [765, 72] on link "Visi produkti" at bounding box center [766, 67] width 108 height 35
click at [877, 23] on span "Grozs" at bounding box center [867, 25] width 26 height 15
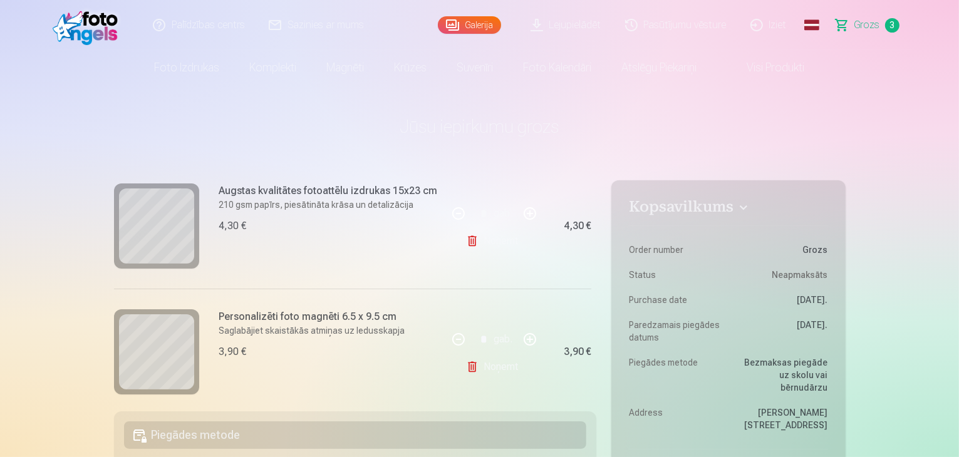
scroll to position [304, 0]
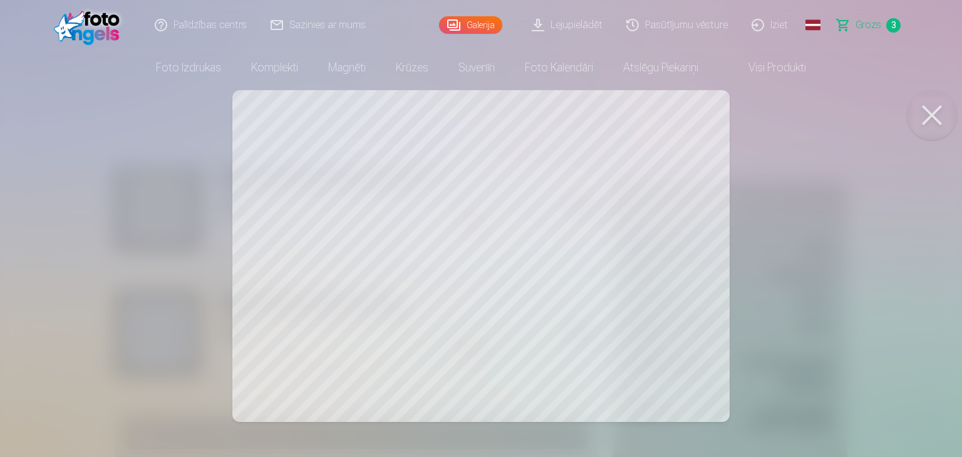
click at [937, 118] on button at bounding box center [932, 115] width 50 height 50
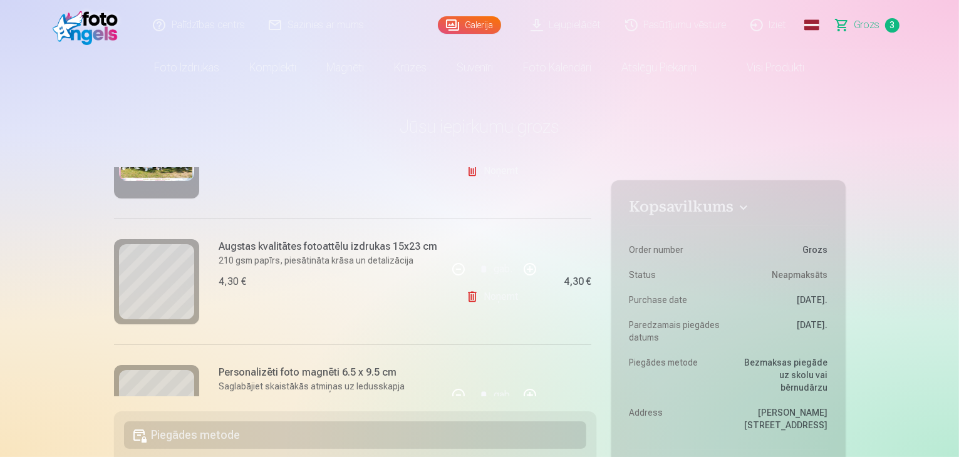
scroll to position [116, 0]
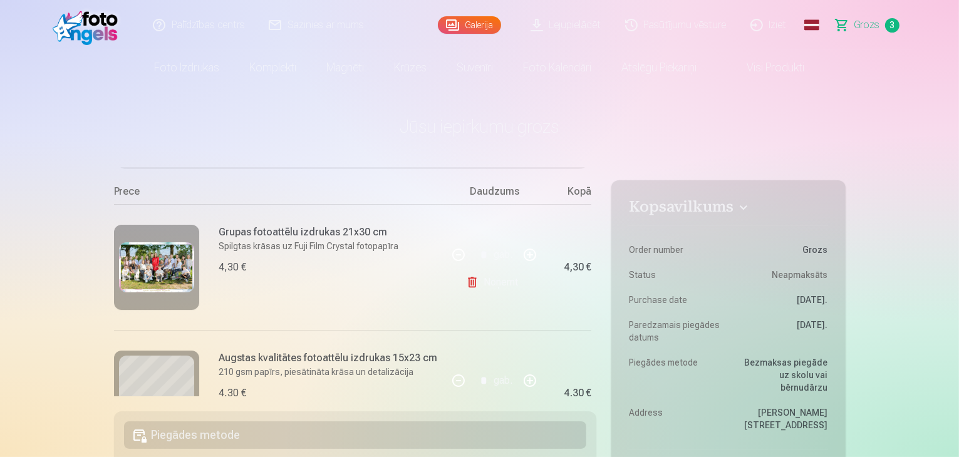
click at [156, 261] on img at bounding box center [156, 267] width 75 height 50
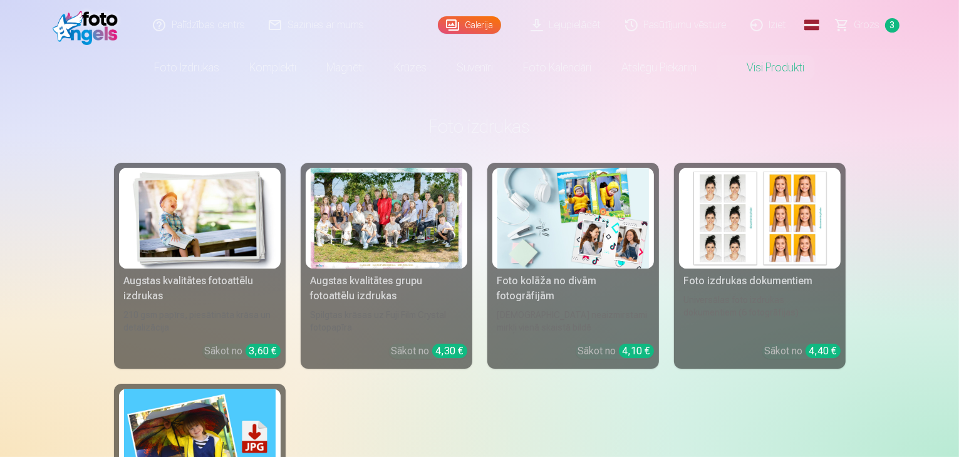
click at [869, 29] on span "Grozs" at bounding box center [867, 25] width 26 height 15
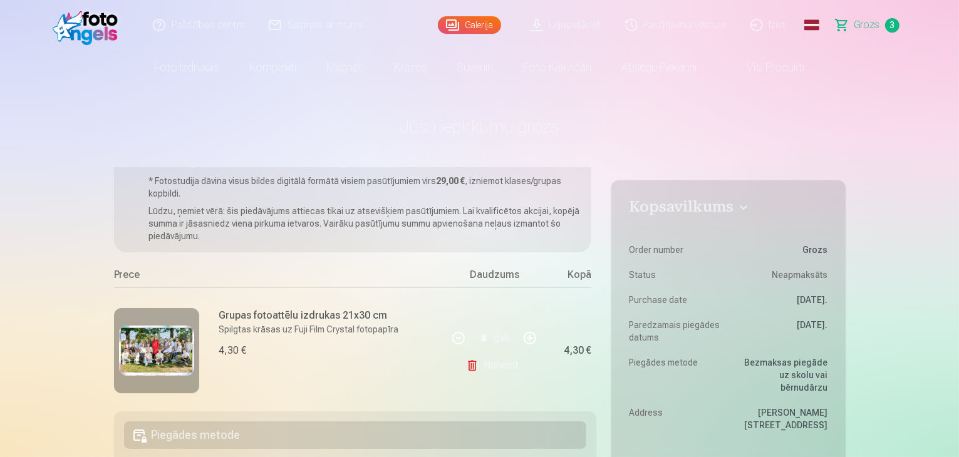
scroll to position [63, 0]
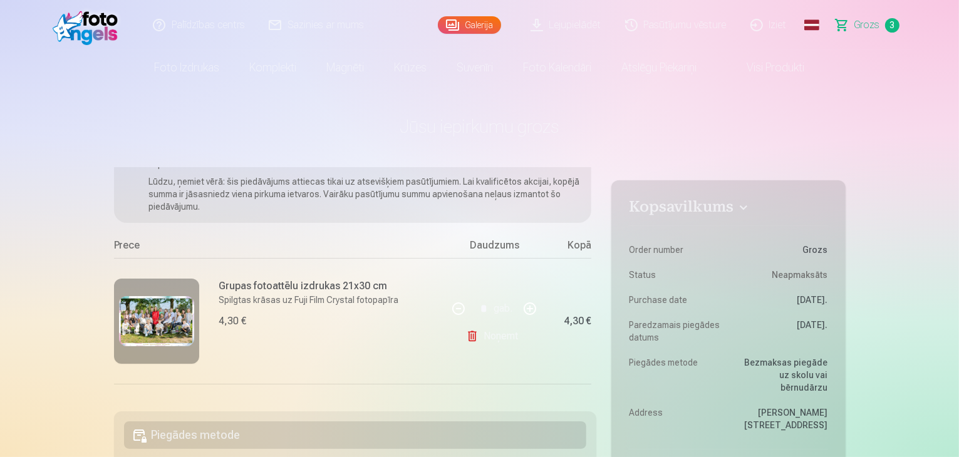
click at [483, 336] on link "Noņemt" at bounding box center [494, 336] width 57 height 25
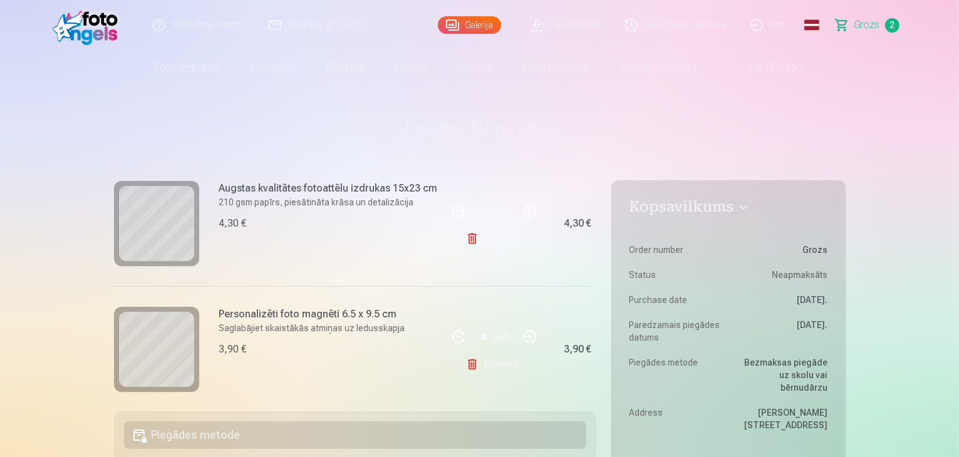
scroll to position [178, 0]
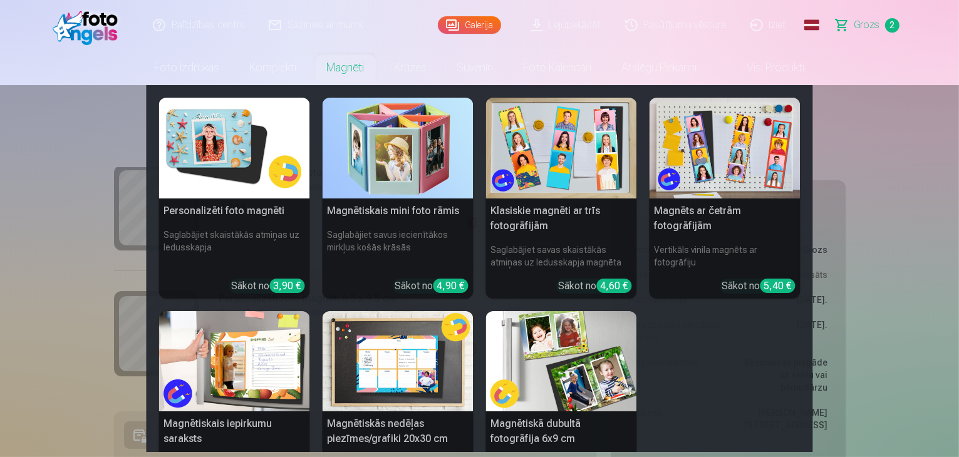
click at [254, 140] on img at bounding box center [234, 148] width 151 height 101
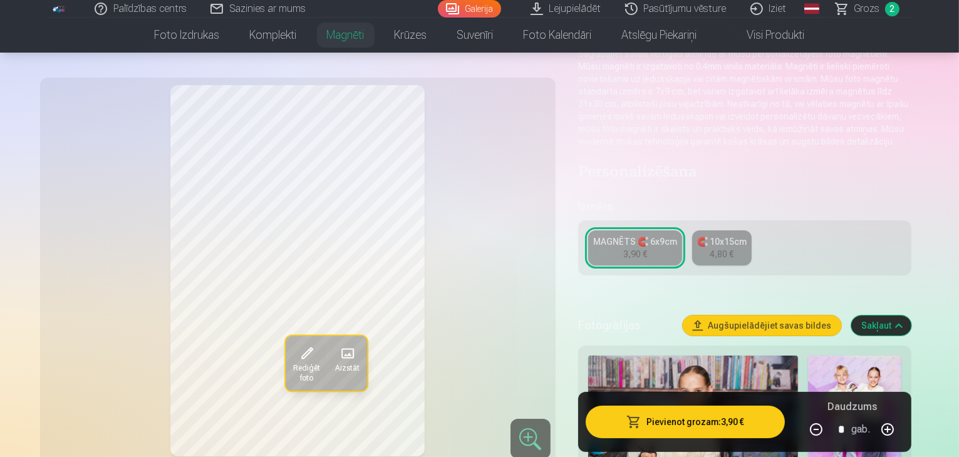
scroll to position [125, 0]
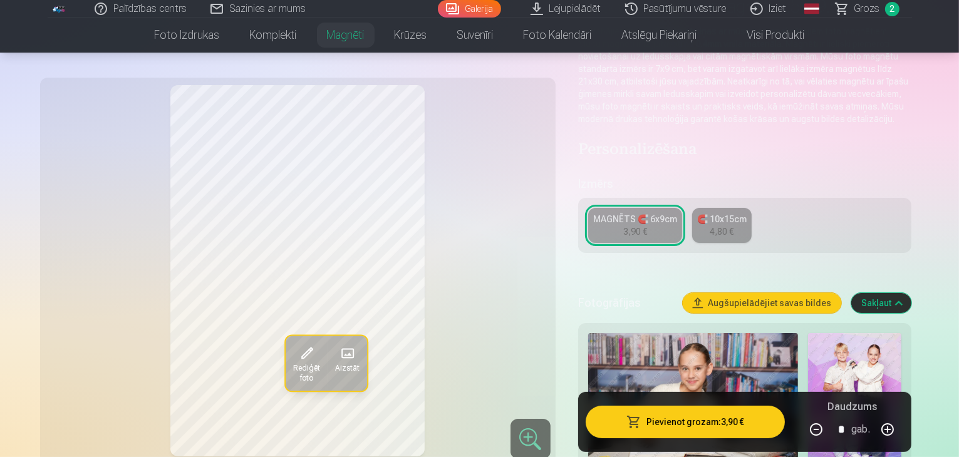
click at [671, 214] on link "MAGNĒTS 🧲 6x9cm 3,90 €" at bounding box center [635, 225] width 94 height 35
click at [749, 214] on link "🧲 10x15cm 4,80 €" at bounding box center [721, 225] width 59 height 35
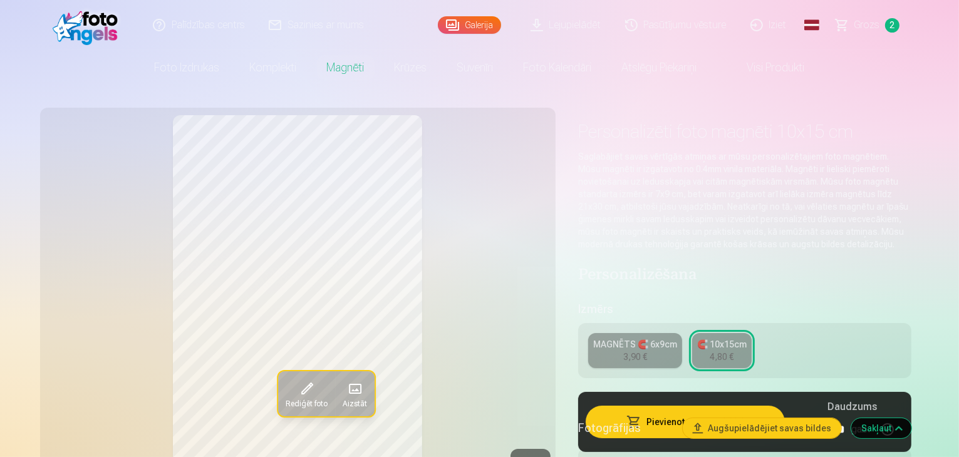
click at [645, 323] on div "MAGNĒTS 🧲 6x9cm 3,90 € 🧲 10x15cm 4,80 €" at bounding box center [745, 350] width 334 height 55
click at [633, 338] on div "MAGNĒTS 🧲 6x9cm" at bounding box center [635, 344] width 84 height 13
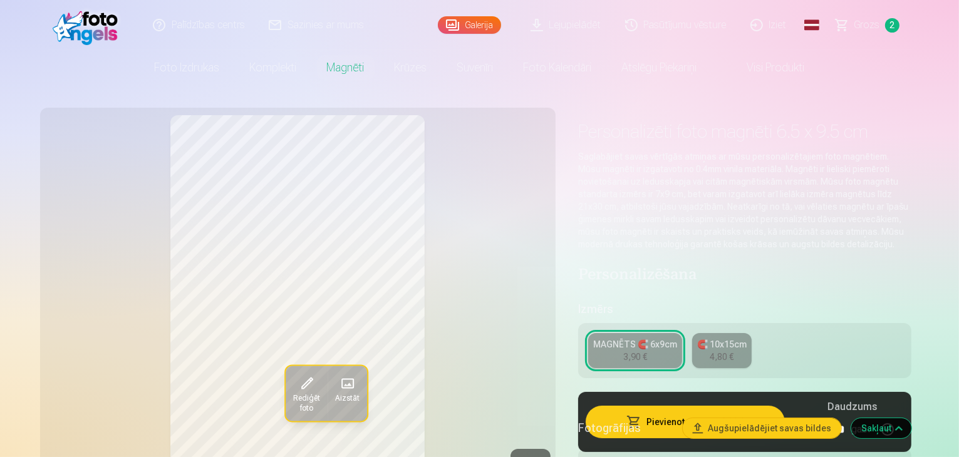
click at [669, 344] on link "MAGNĒTS 🧲 6x9cm 3,90 €" at bounding box center [635, 350] width 94 height 35
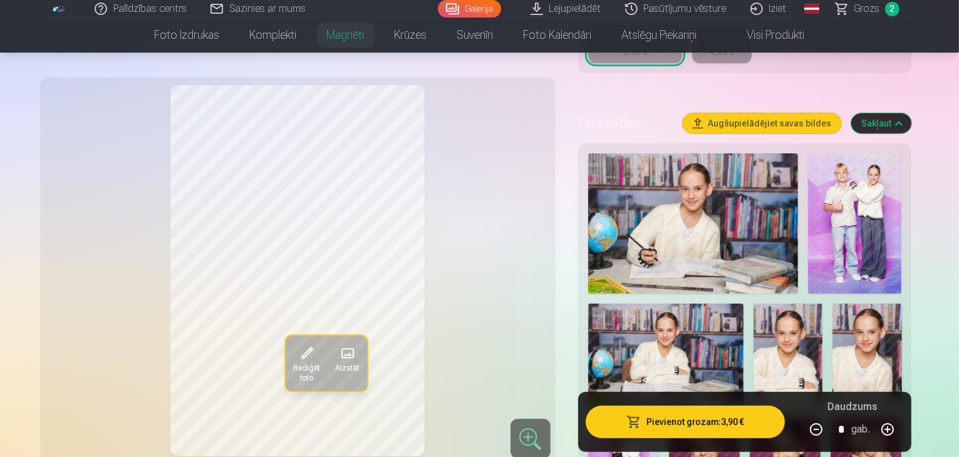
scroll to position [250, 0]
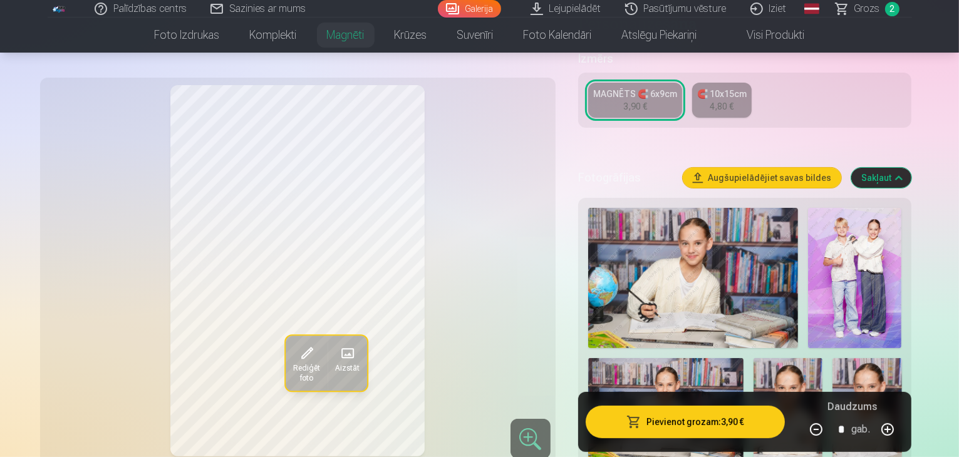
click at [850, 5] on link "Grozs 2" at bounding box center [868, 9] width 88 height 18
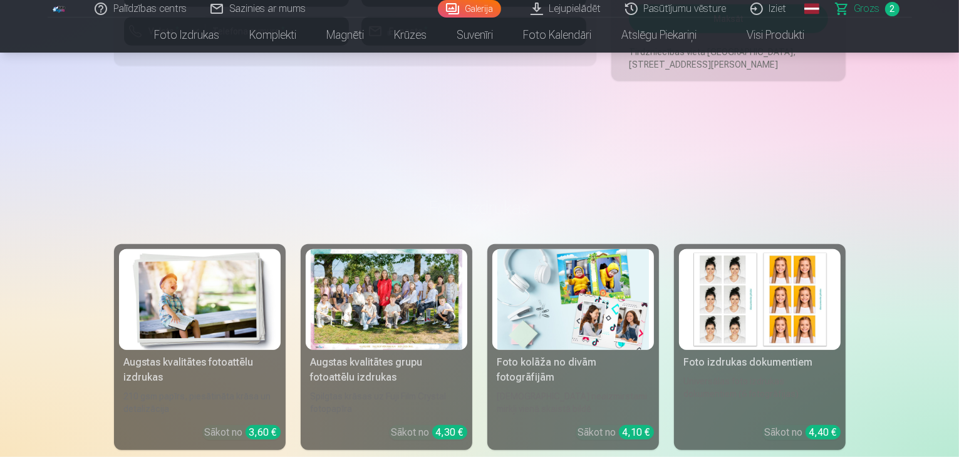
scroll to position [877, 0]
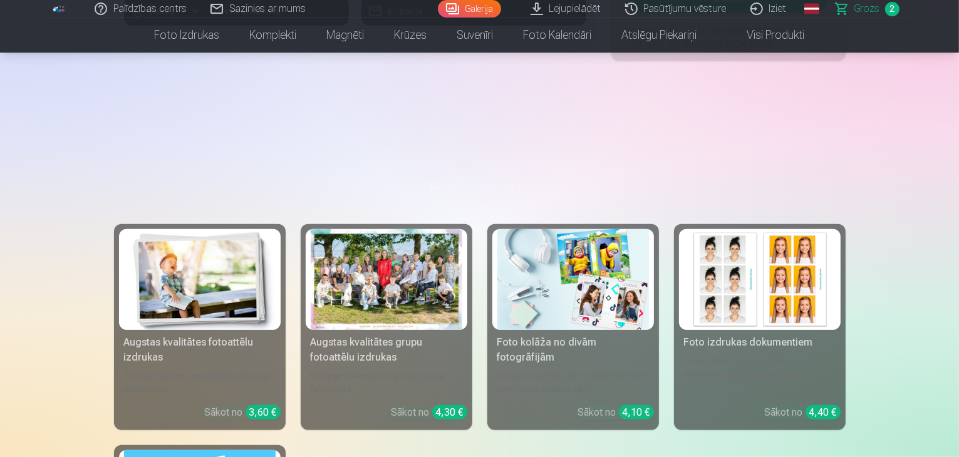
click at [406, 364] on link "Augstas kvalitātes grupu fotoattēlu izdrukas Spilgtas krāsas uz Fuji Film Cryst…" at bounding box center [387, 327] width 172 height 206
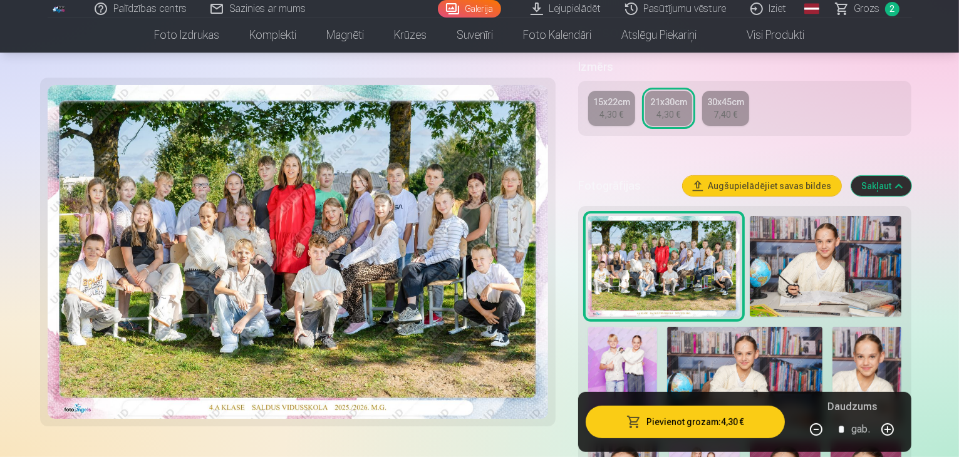
scroll to position [313, 0]
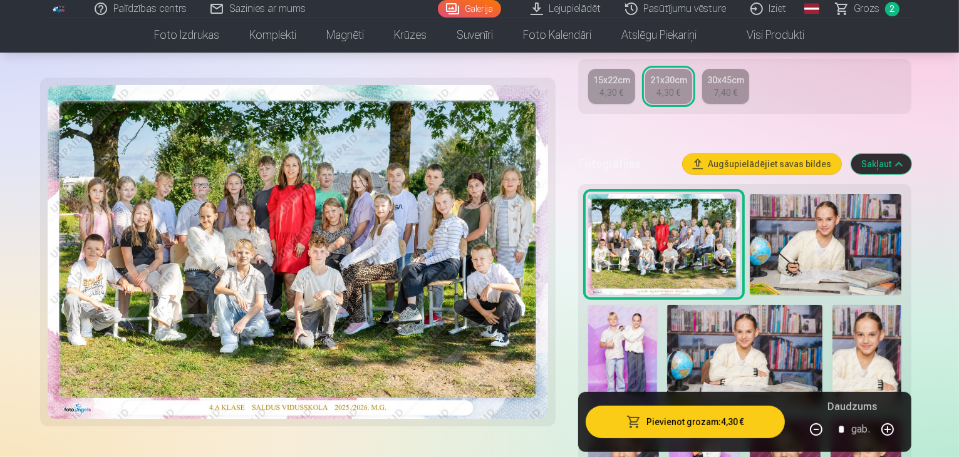
click at [832, 305] on img at bounding box center [866, 356] width 69 height 103
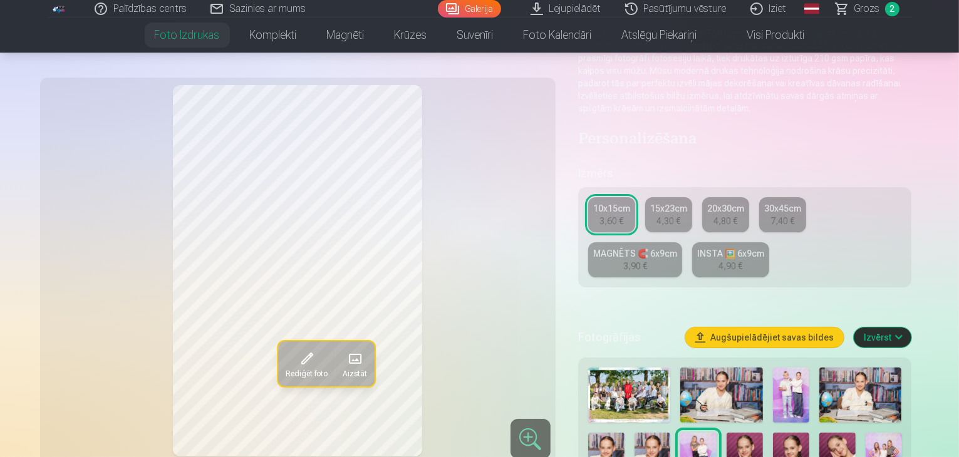
scroll to position [250, 0]
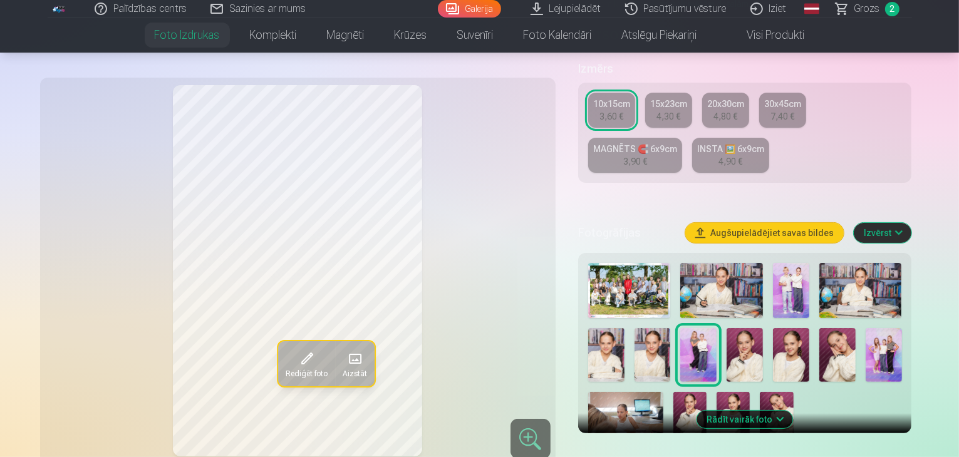
click at [624, 328] on img at bounding box center [606, 355] width 36 height 54
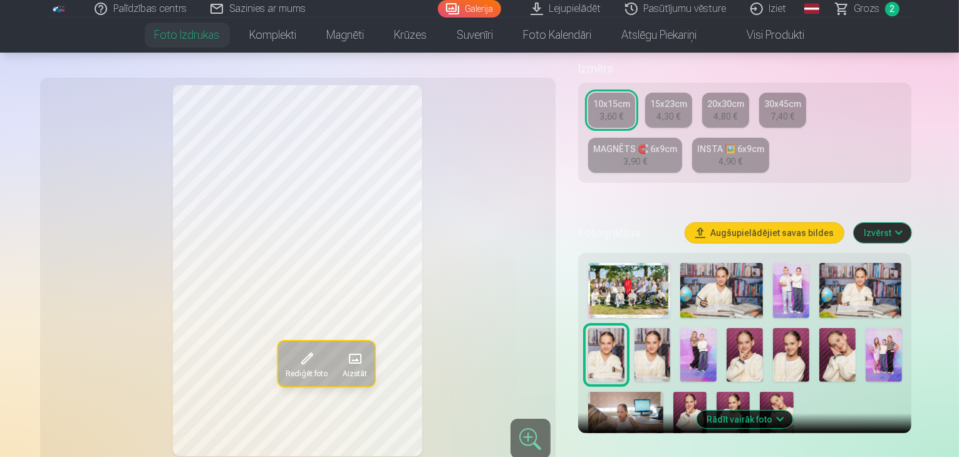
click at [682, 138] on link "MAGNĒTS 🧲 6x9cm 3,90 €" at bounding box center [635, 155] width 94 height 35
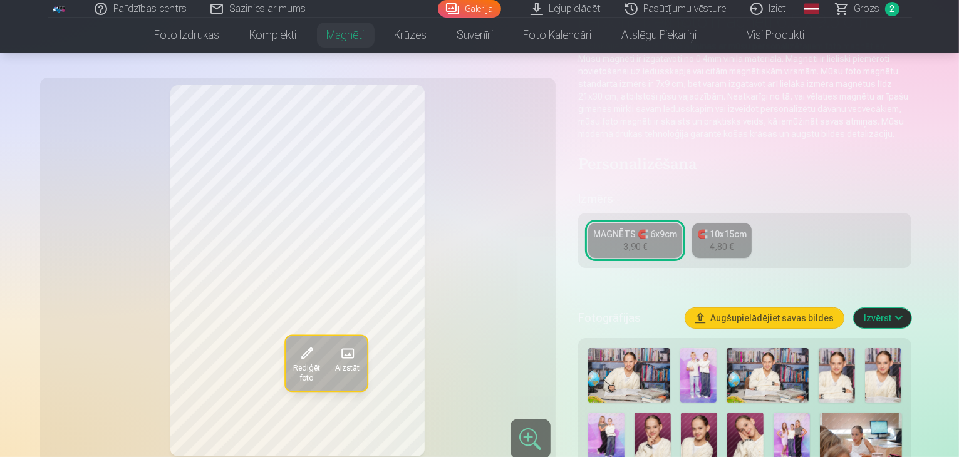
scroll to position [188, 0]
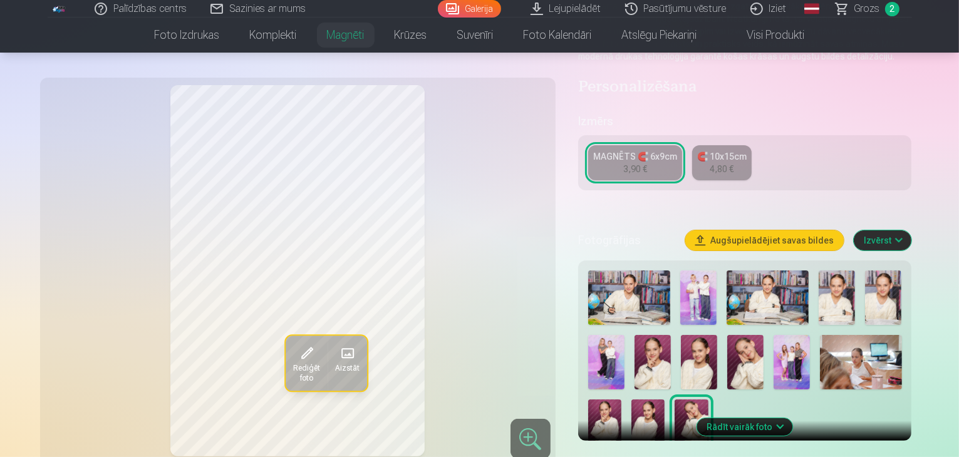
click at [845, 291] on img at bounding box center [836, 298] width 36 height 54
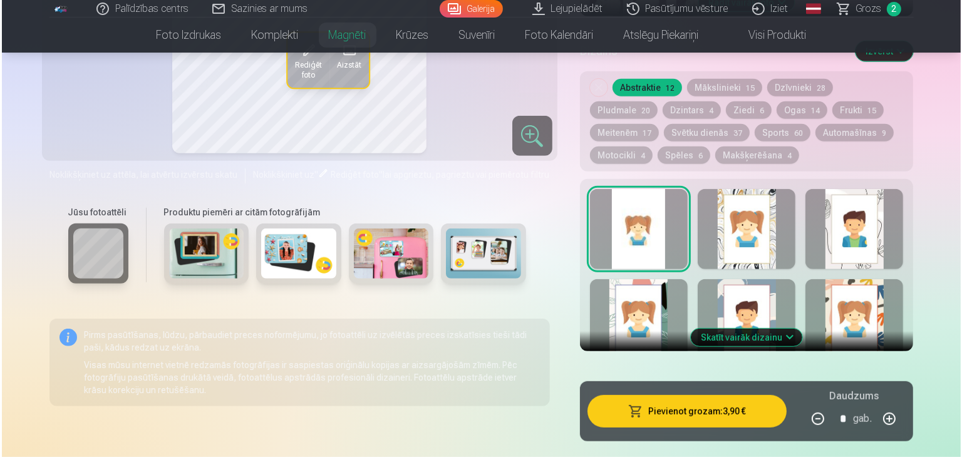
scroll to position [751, 0]
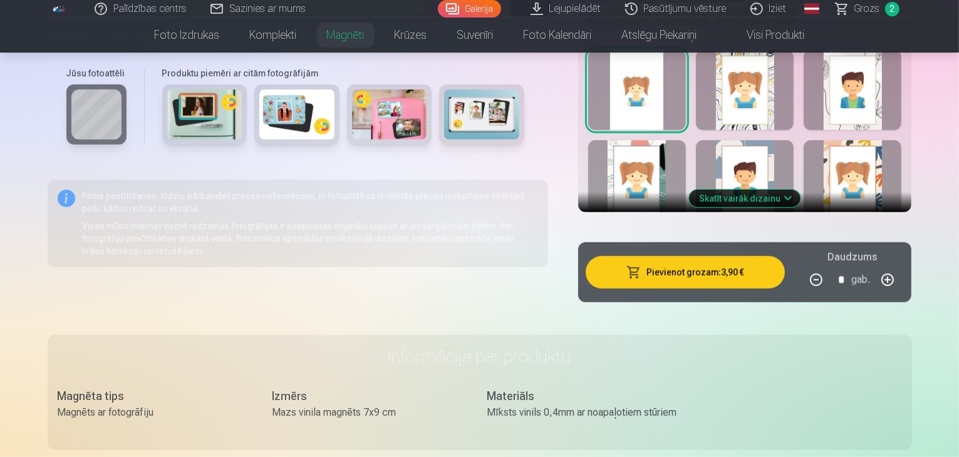
click at [726, 256] on button "Pievienot grozam : 3,90 €" at bounding box center [686, 272] width 200 height 33
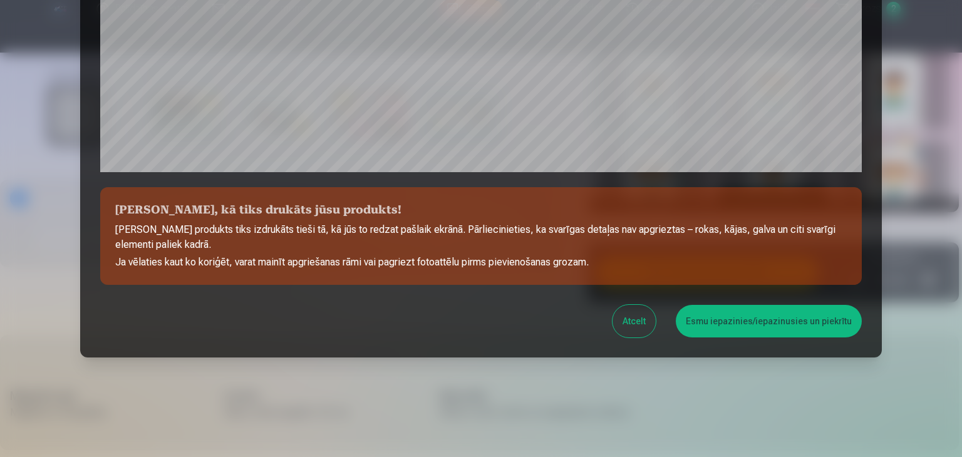
scroll to position [445, 0]
click at [809, 321] on button "Esmu iepazinies/iepazinusies un piekrītu" at bounding box center [769, 320] width 186 height 33
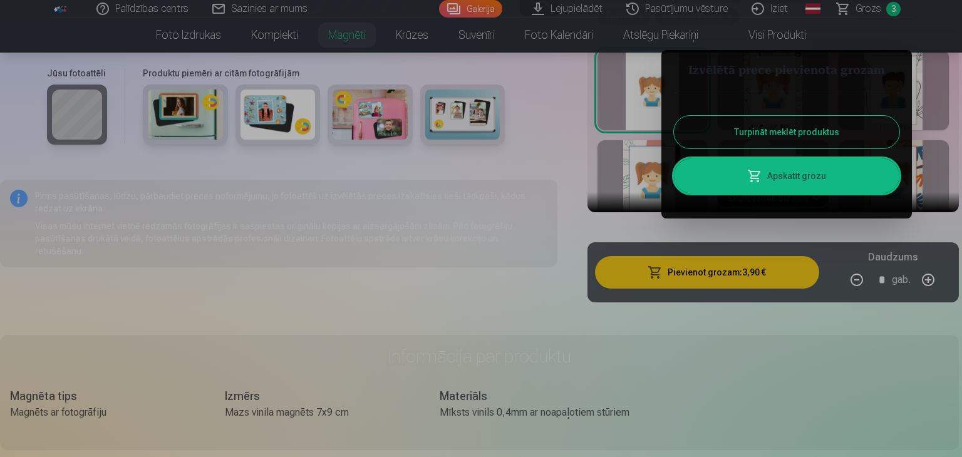
click at [793, 173] on link "Apskatīt grozu" at bounding box center [786, 175] width 225 height 35
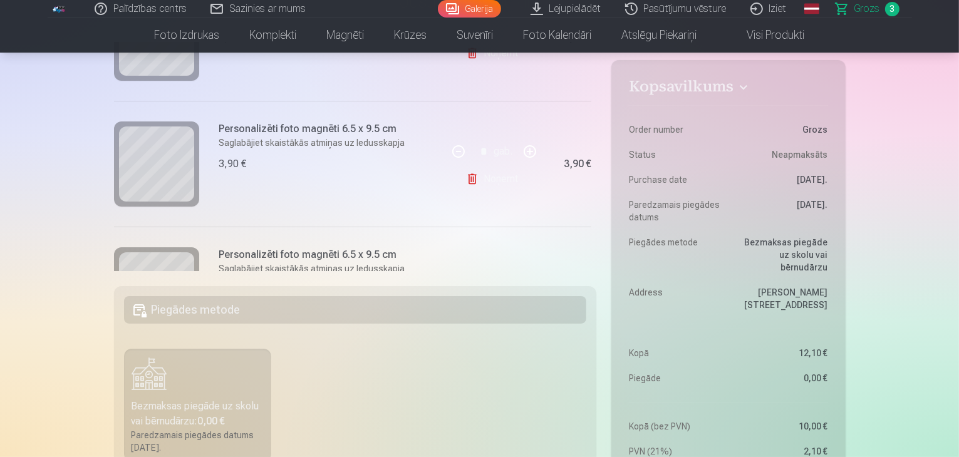
scroll to position [242, 0]
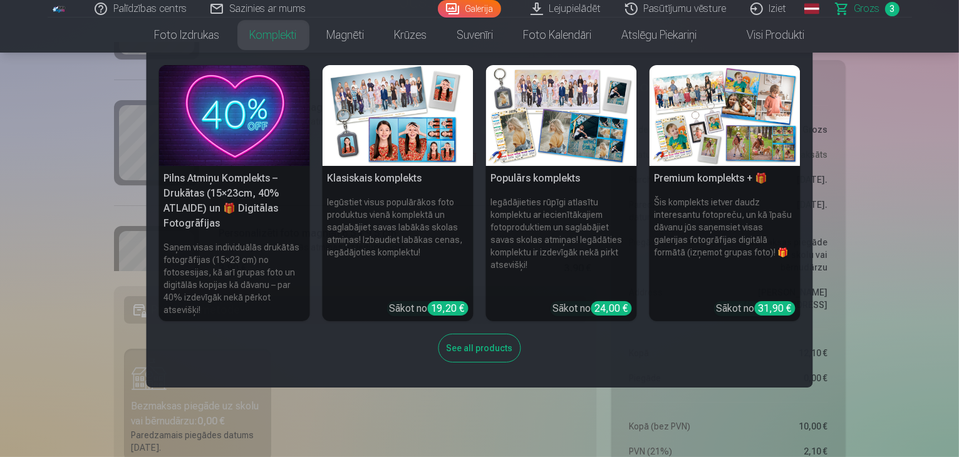
click at [395, 94] on img at bounding box center [398, 115] width 151 height 101
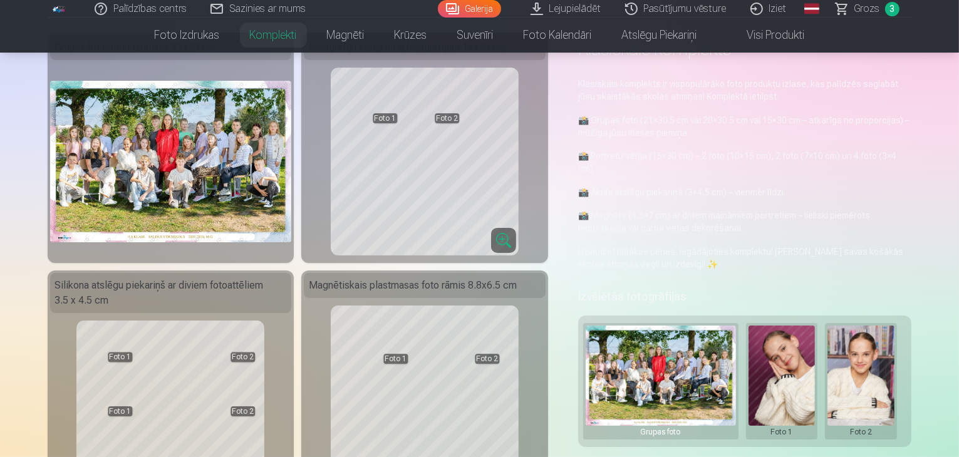
scroll to position [63, 0]
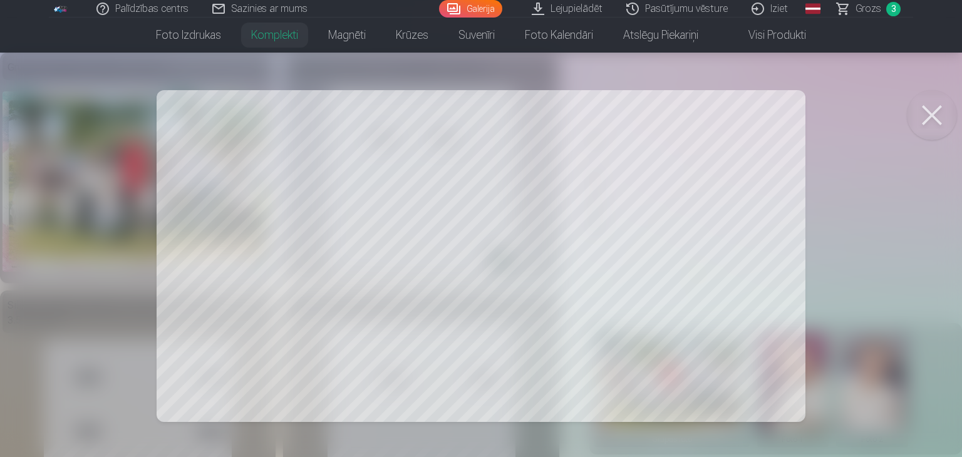
click at [344, 161] on div at bounding box center [481, 228] width 962 height 457
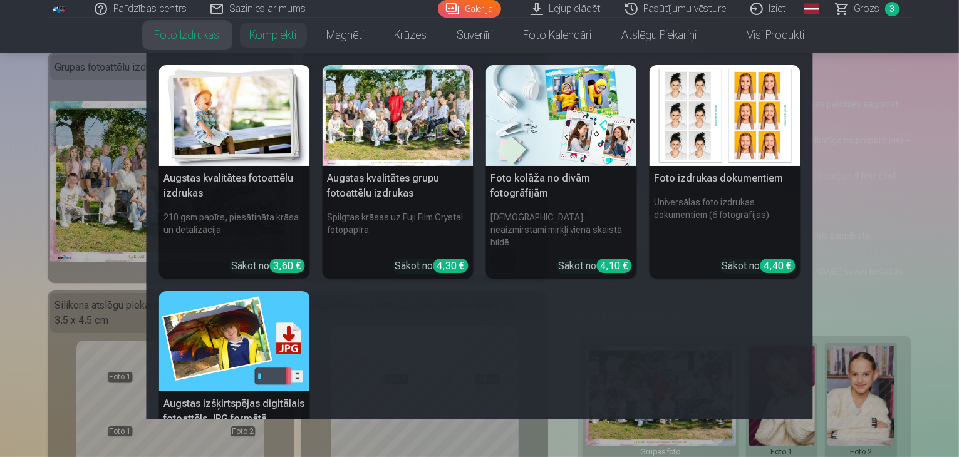
click at [204, 116] on img at bounding box center [234, 115] width 151 height 101
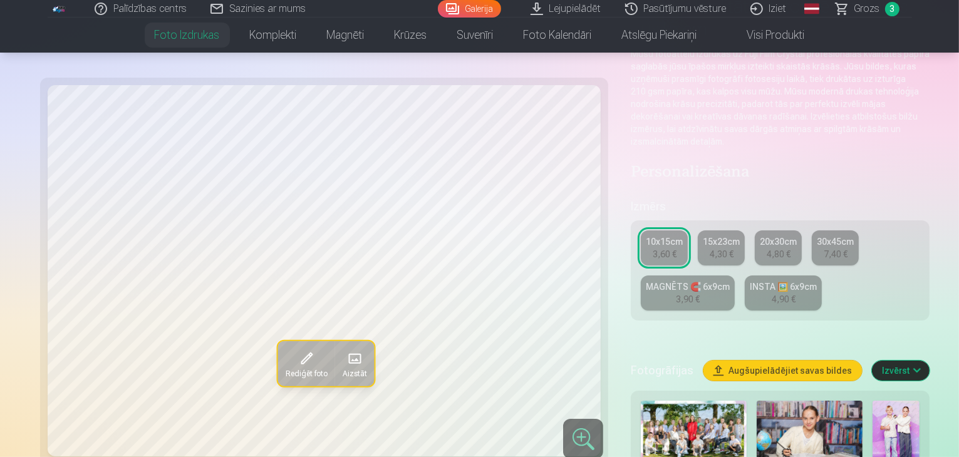
scroll to position [188, 0]
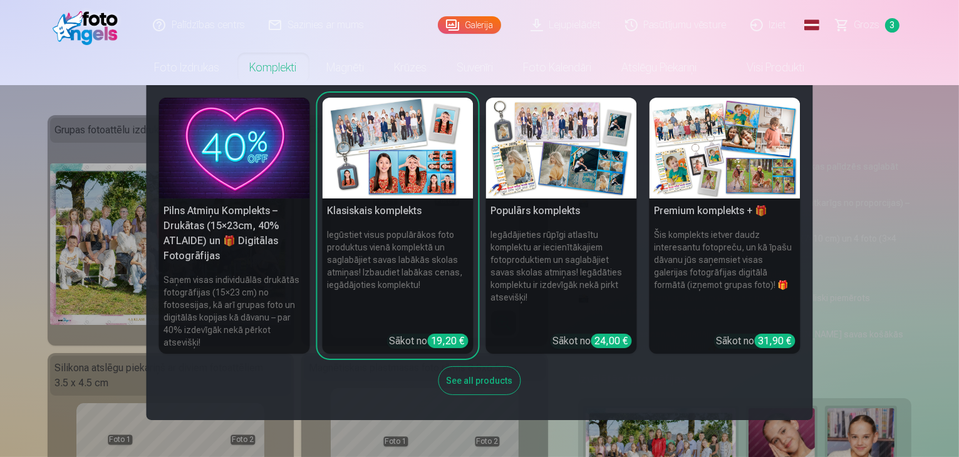
click at [220, 158] on img at bounding box center [234, 148] width 151 height 101
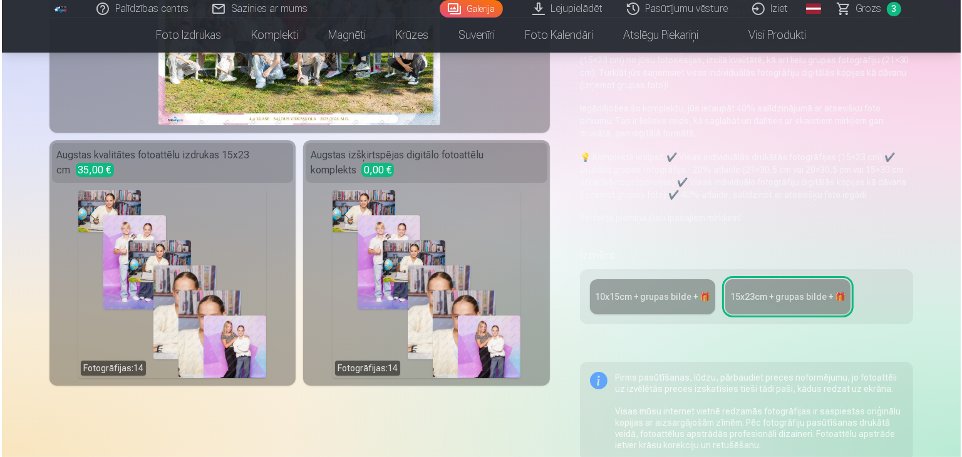
scroll to position [250, 0]
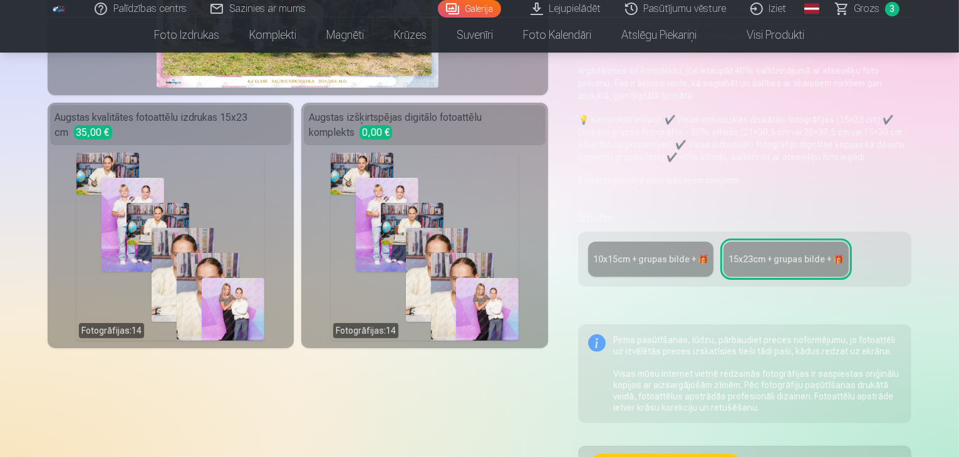
click at [450, 229] on div "Fotogrāfijas : 14" at bounding box center [425, 247] width 188 height 188
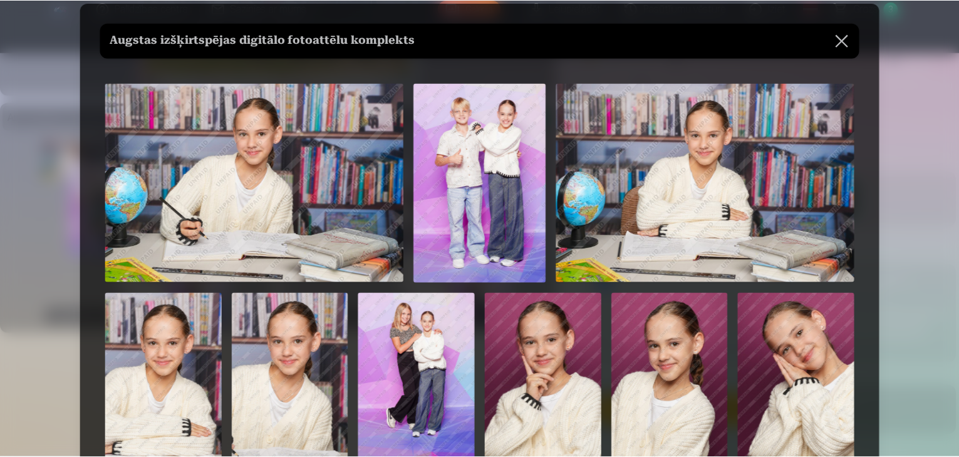
scroll to position [0, 0]
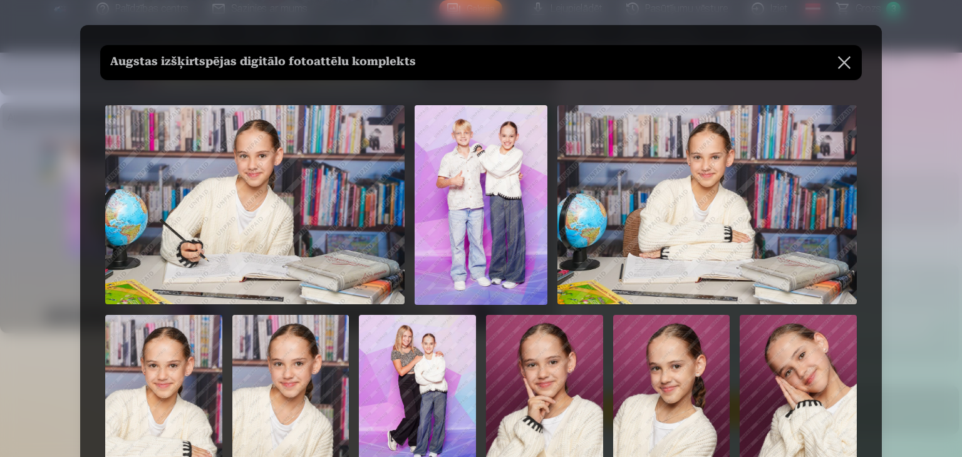
click at [844, 59] on button at bounding box center [844, 62] width 35 height 35
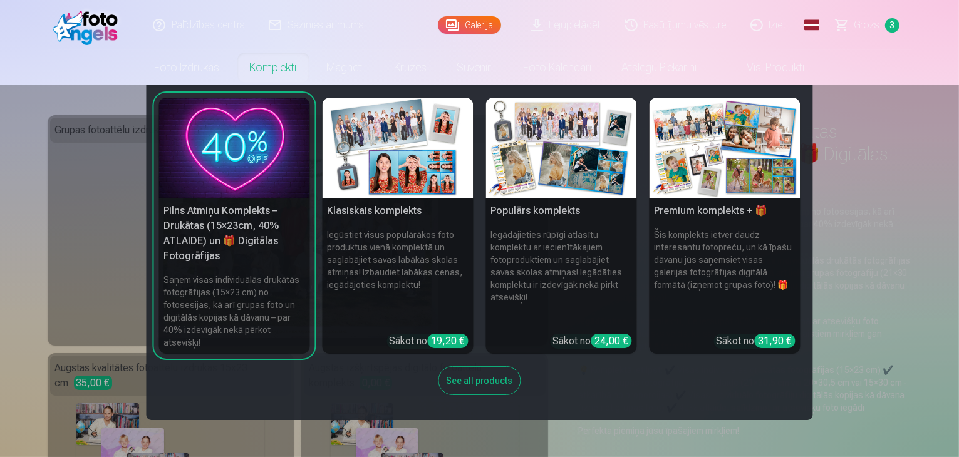
click at [271, 256] on h5 "Pilns Atmiņu Komplekts – Drukātas (15×23cm, 40% ATLAIDE) un 🎁 Digitālas Fotogrā…" at bounding box center [234, 234] width 151 height 70
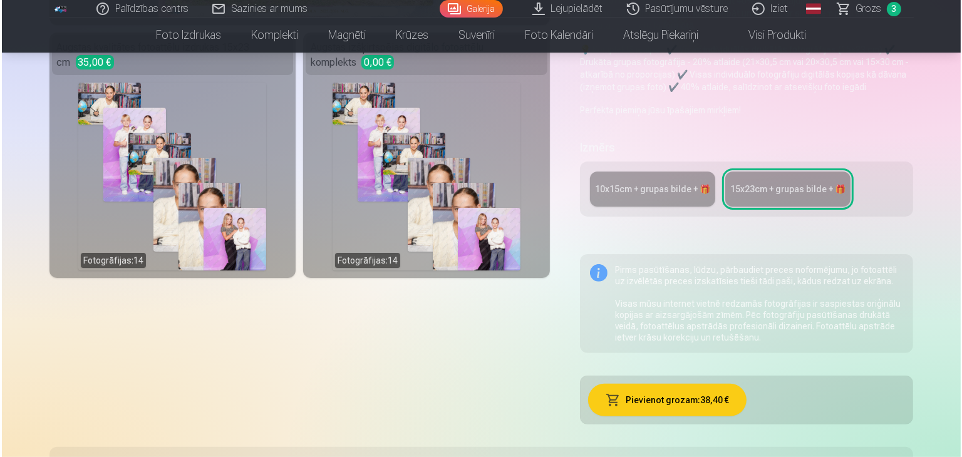
scroll to position [250, 0]
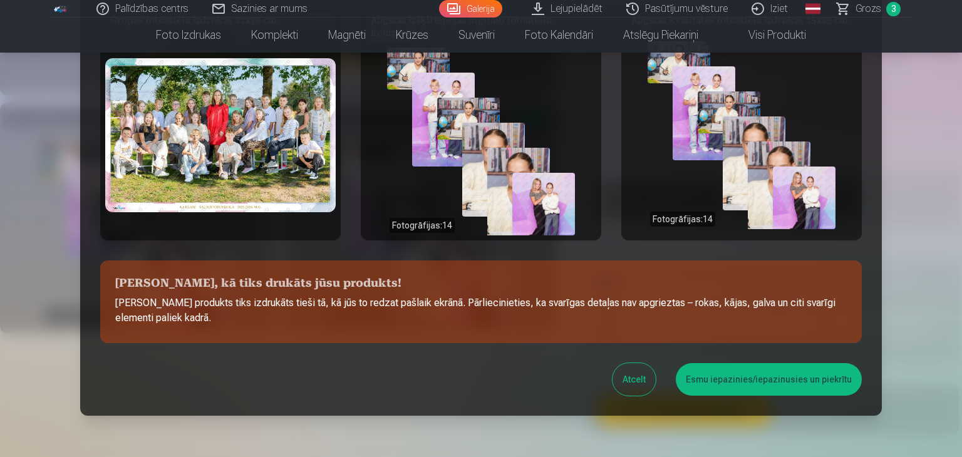
scroll to position [0, 0]
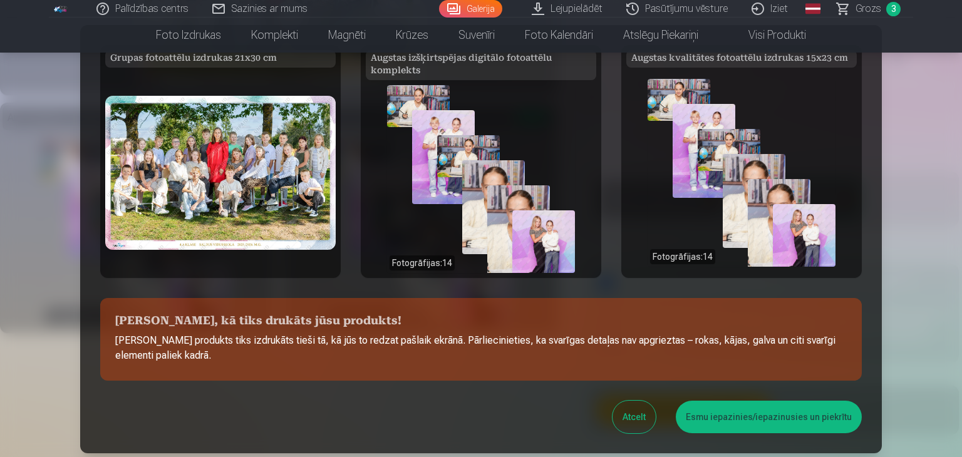
click at [742, 424] on button "Esmu iepazinies/iepazinusies un piekrītu" at bounding box center [769, 417] width 186 height 33
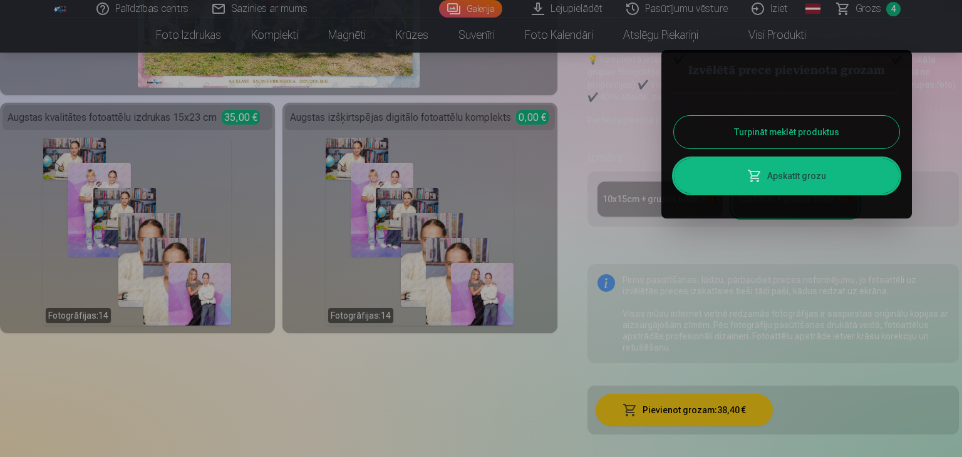
click at [777, 40] on div at bounding box center [481, 228] width 962 height 457
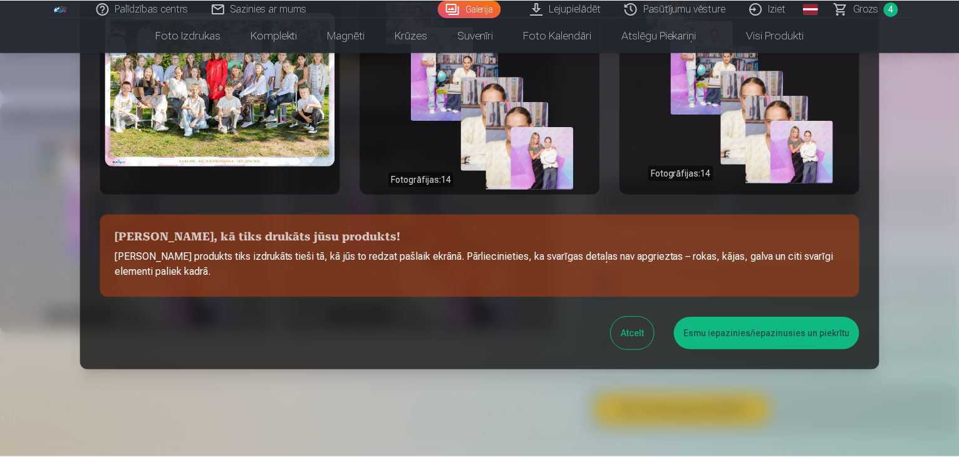
scroll to position [96, 0]
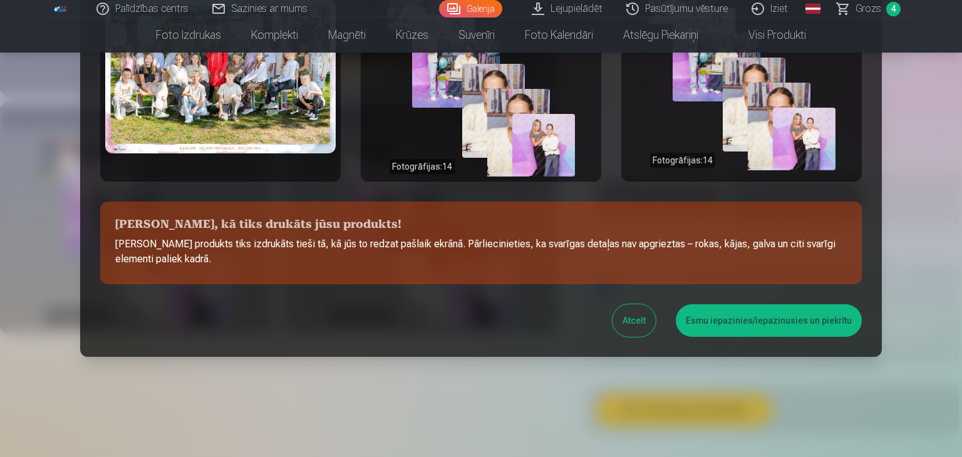
click at [720, 319] on button "Esmu iepazinies/iepazinusies un piekrītu" at bounding box center [769, 320] width 186 height 33
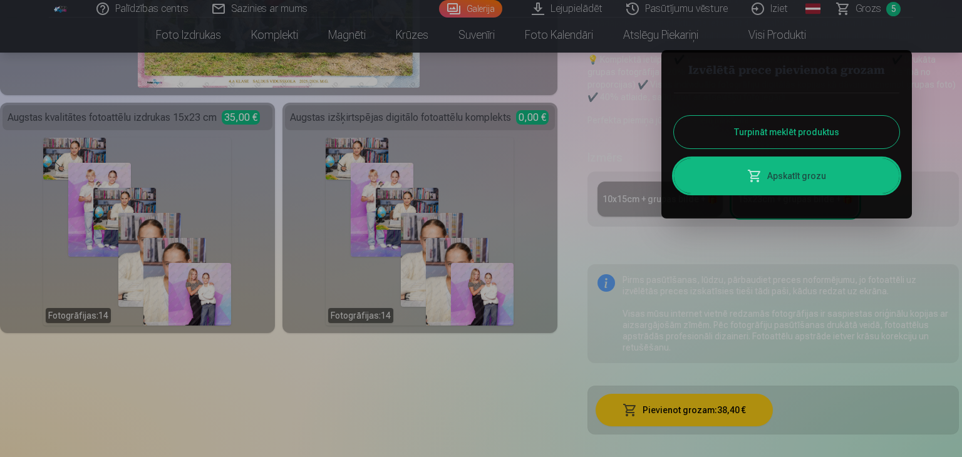
click at [812, 185] on link "Apskatīt grozu" at bounding box center [786, 175] width 225 height 35
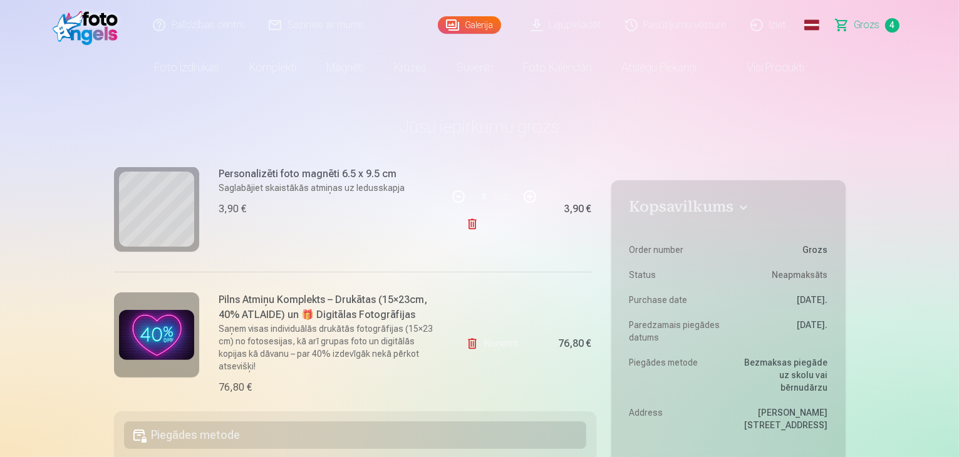
scroll to position [435, 0]
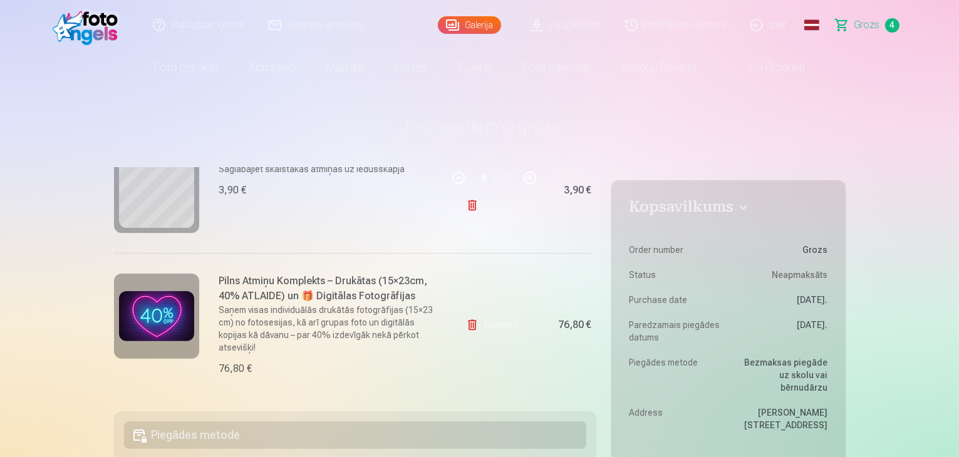
click at [488, 321] on link "Noņemt" at bounding box center [494, 324] width 57 height 25
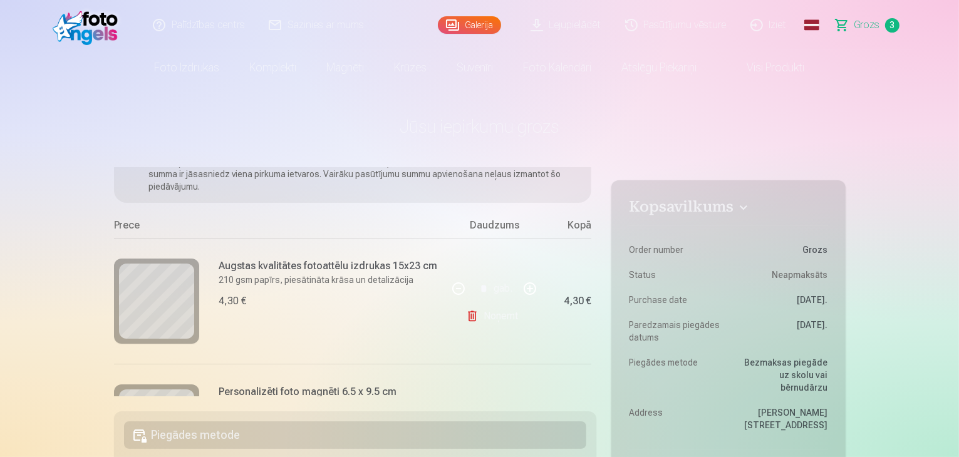
scroll to position [54, 0]
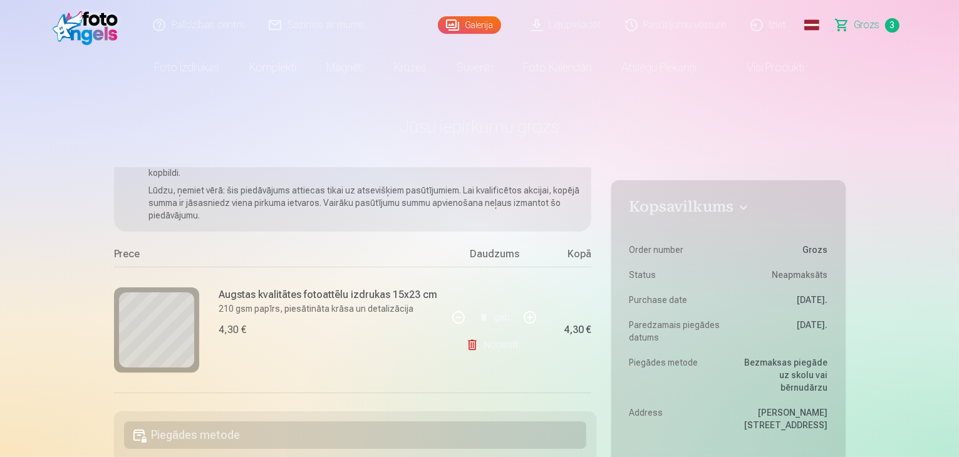
click at [862, 27] on span "Grozs" at bounding box center [867, 25] width 26 height 15
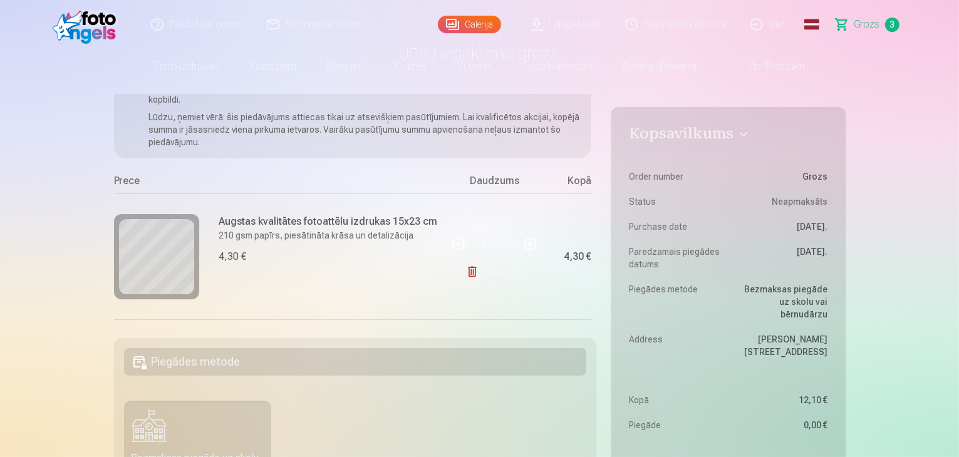
scroll to position [250, 0]
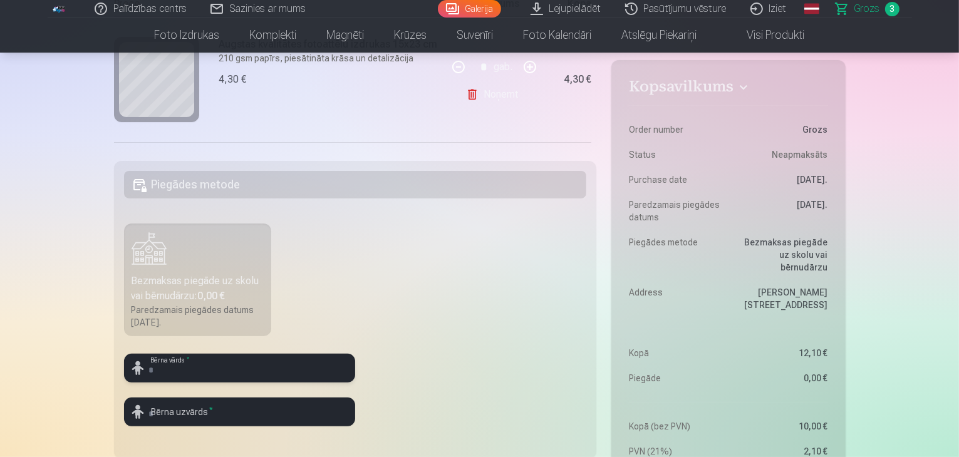
click at [182, 371] on input "text" at bounding box center [239, 368] width 231 height 29
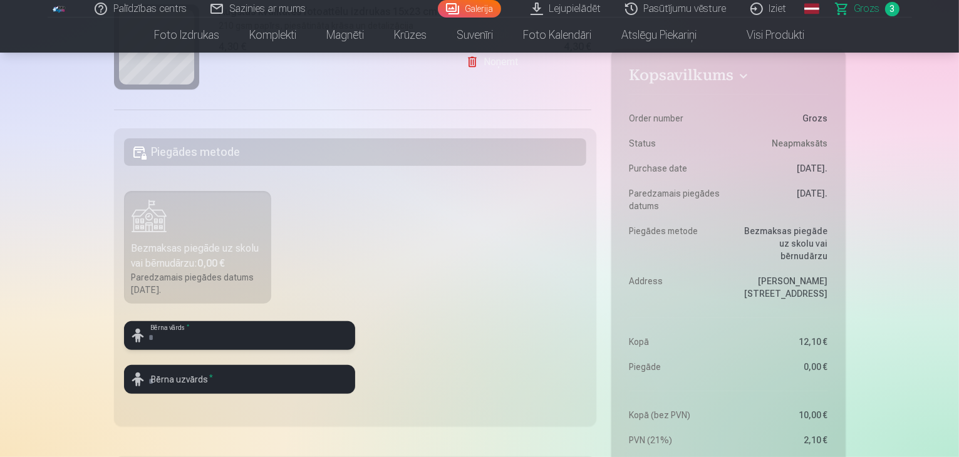
scroll to position [313, 0]
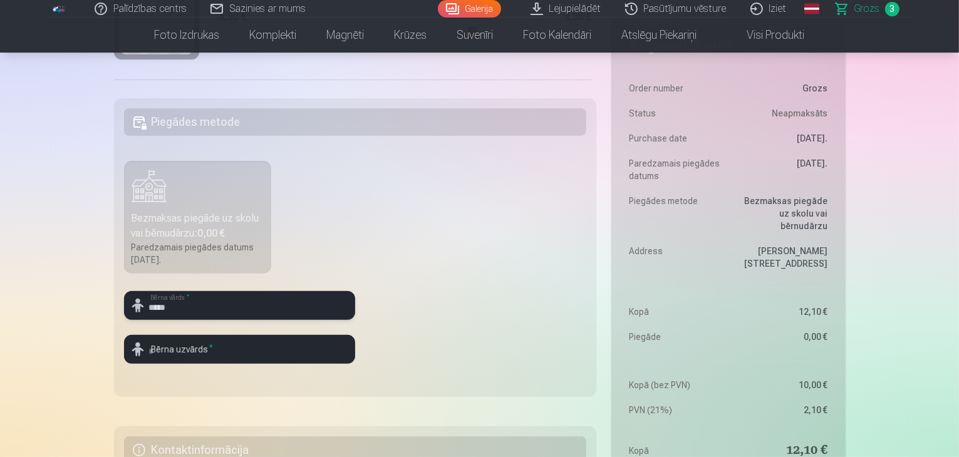
type input "*****"
click at [171, 353] on input "text" at bounding box center [239, 349] width 231 height 29
click at [293, 258] on fieldset "Piegādes metode Bezmaksas piegāde uz skolu vai bērnudārzu : 0,00 € Paredzamais …" at bounding box center [355, 247] width 483 height 298
click at [198, 356] on input "*******" at bounding box center [239, 349] width 231 height 29
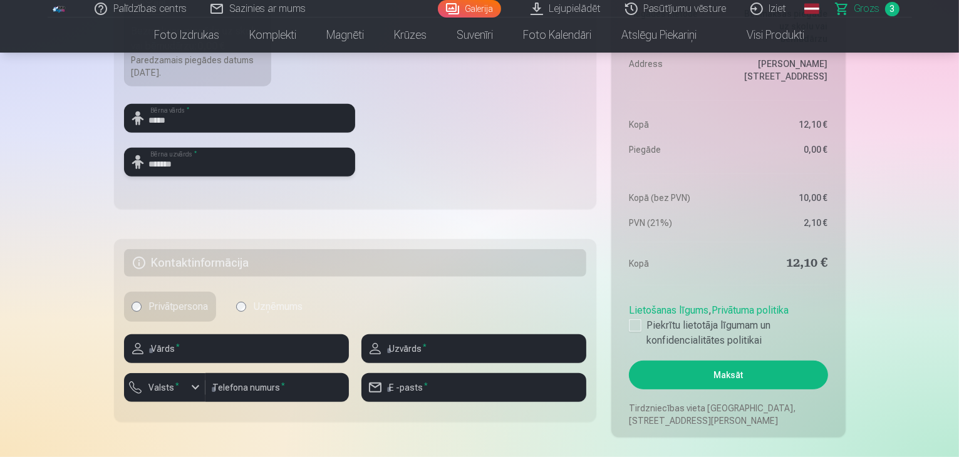
scroll to position [501, 0]
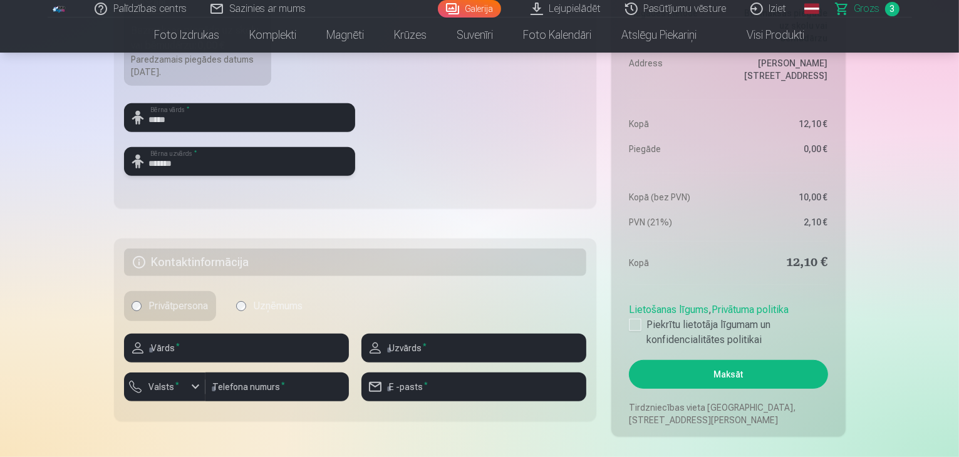
type input "*******"
click at [194, 350] on input "text" at bounding box center [236, 348] width 225 height 29
type input "*****"
click at [454, 352] on input "text" at bounding box center [473, 348] width 225 height 29
type input "*******"
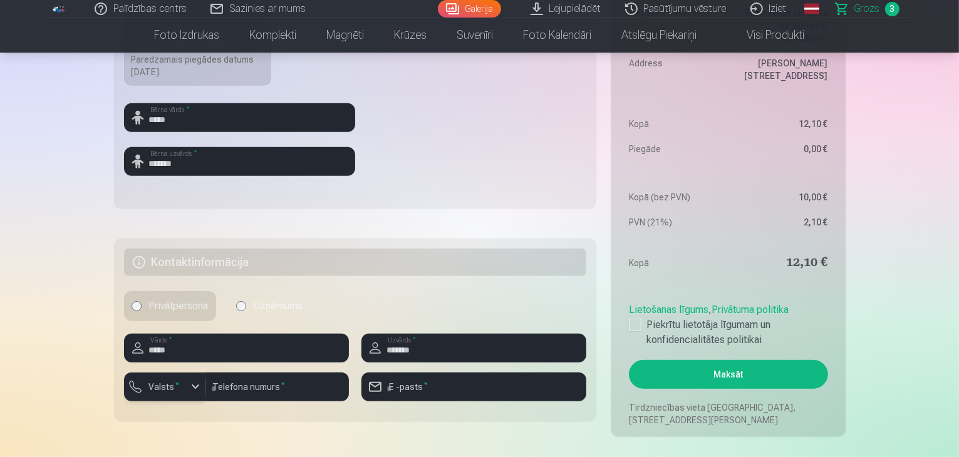
click at [196, 385] on div "button" at bounding box center [195, 386] width 15 height 15
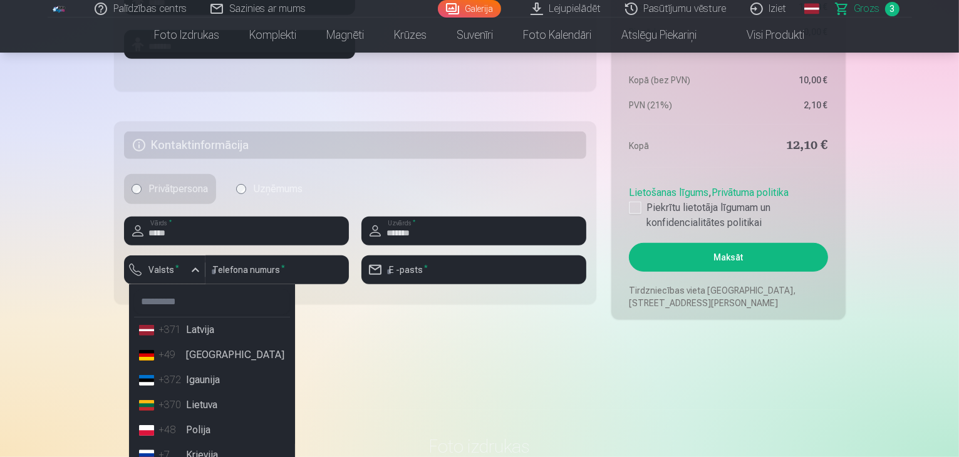
scroll to position [626, 0]
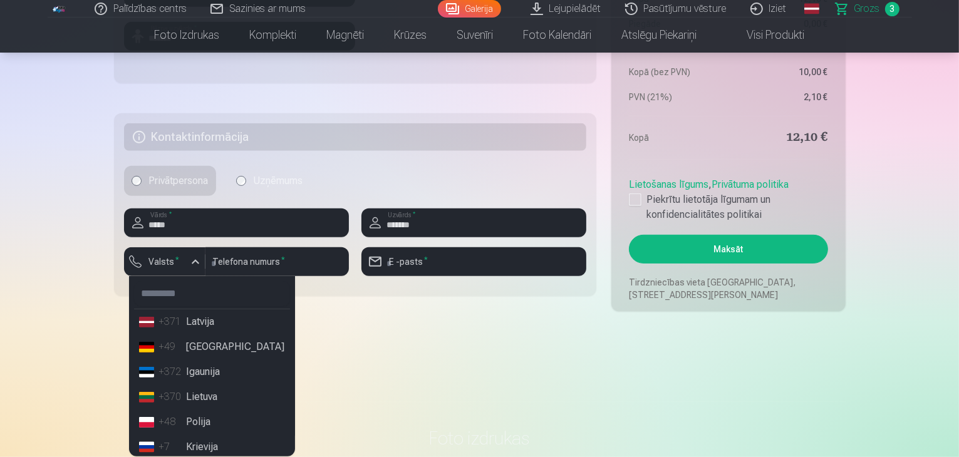
click at [214, 323] on li "+371 Latvija" at bounding box center [212, 321] width 156 height 25
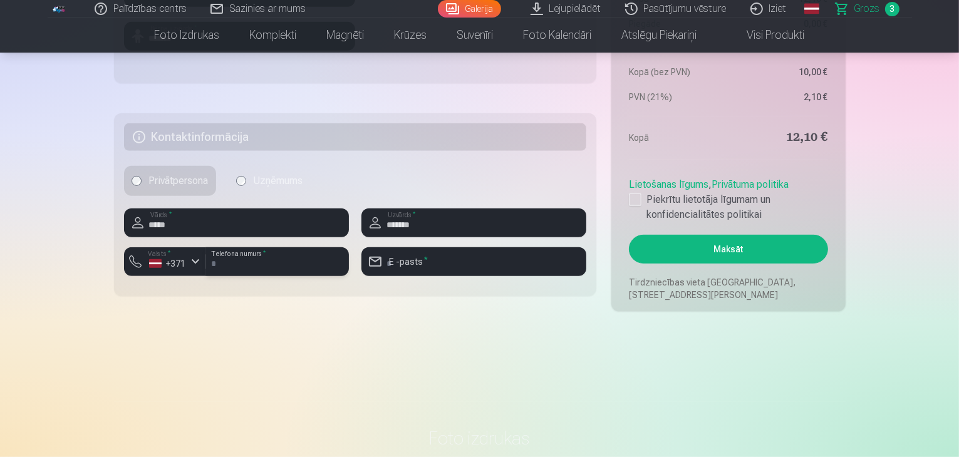
click at [271, 263] on input "number" at bounding box center [276, 261] width 143 height 29
type input "********"
click at [455, 261] on input "email" at bounding box center [473, 261] width 225 height 29
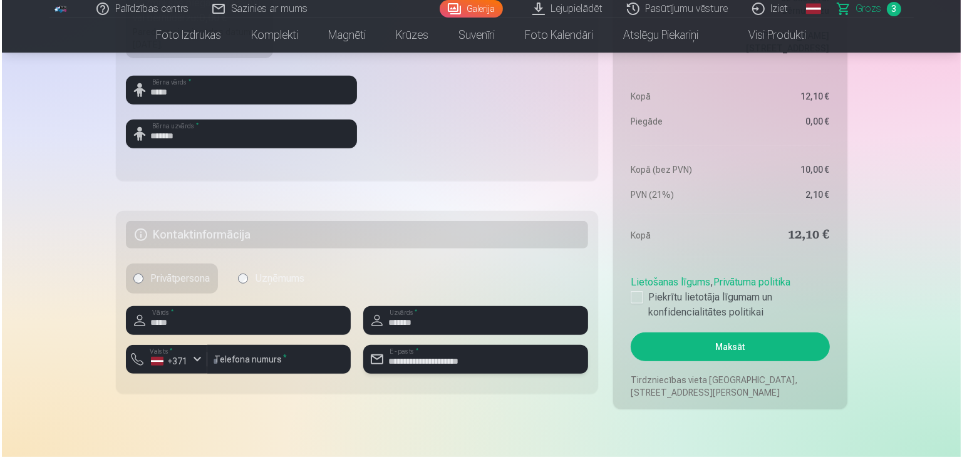
scroll to position [564, 0]
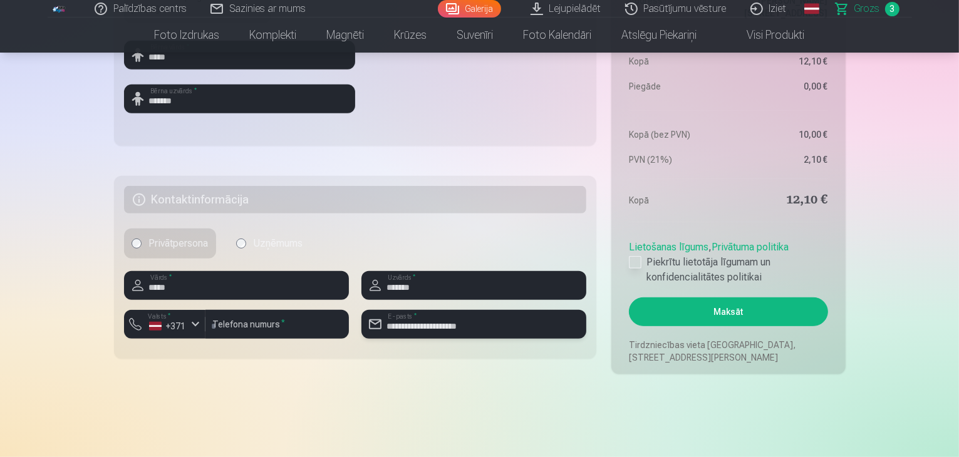
type input "**********"
click at [639, 264] on div at bounding box center [635, 262] width 13 height 13
click at [726, 310] on button "Maksāt" at bounding box center [728, 311] width 199 height 29
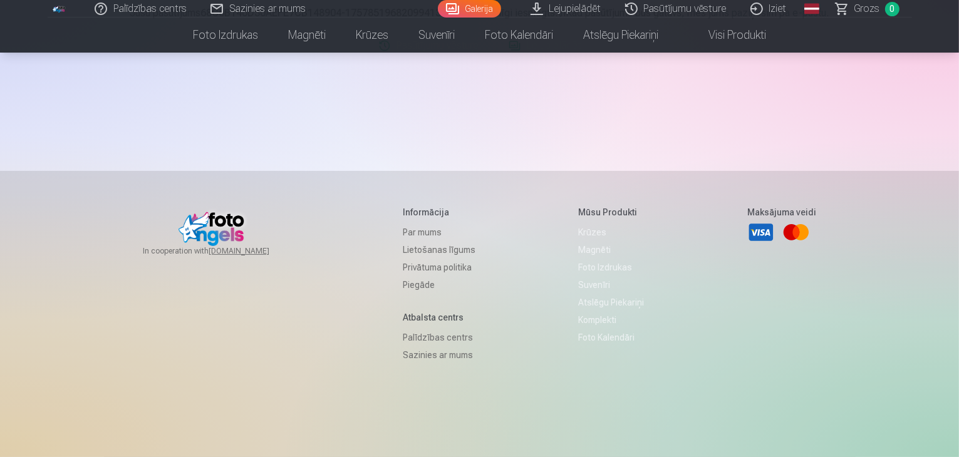
scroll to position [250, 0]
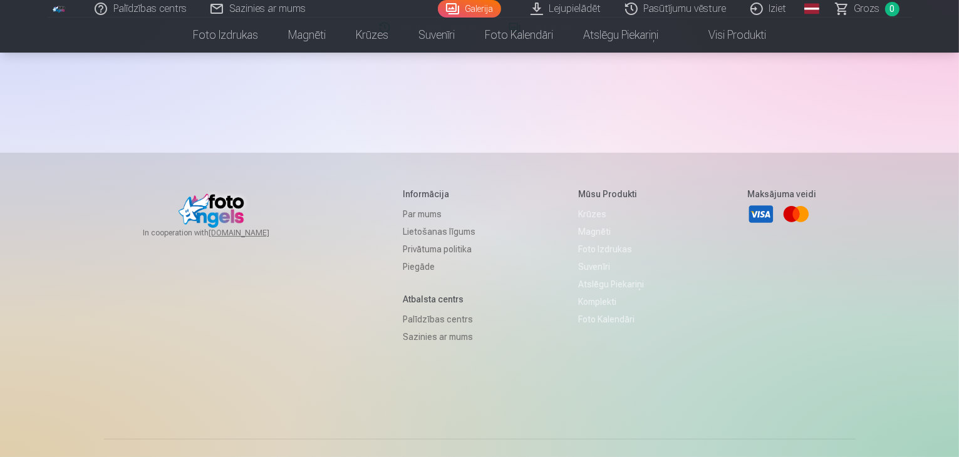
click at [765, 6] on link "Iziet" at bounding box center [769, 9] width 60 height 18
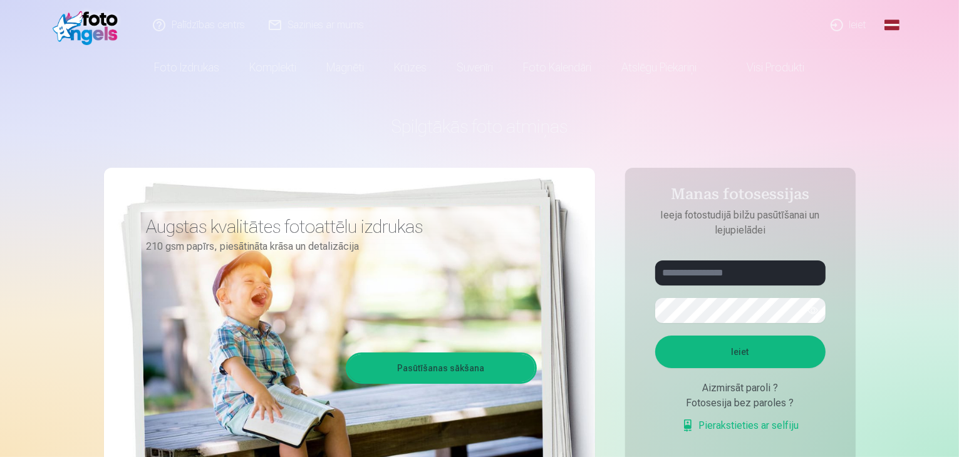
click at [865, 20] on link "Ieiet" at bounding box center [849, 25] width 60 height 50
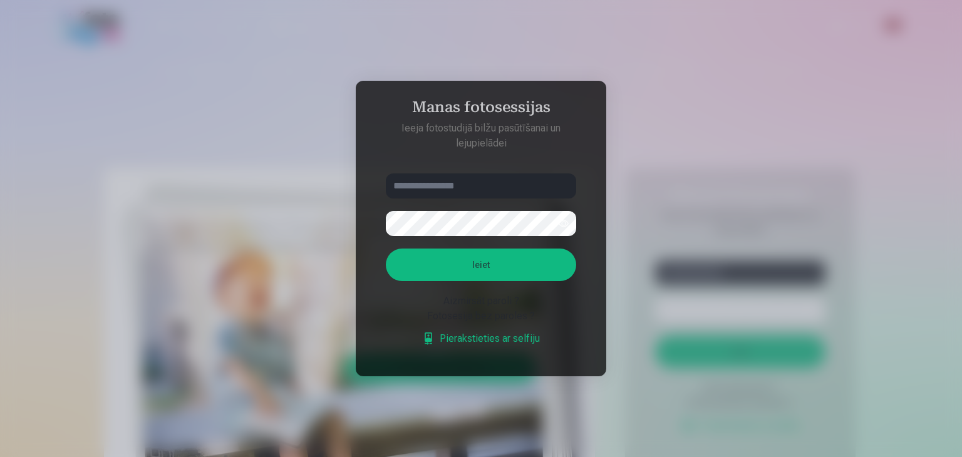
click at [470, 344] on link "Pierakstieties ar selfiju" at bounding box center [481, 338] width 118 height 15
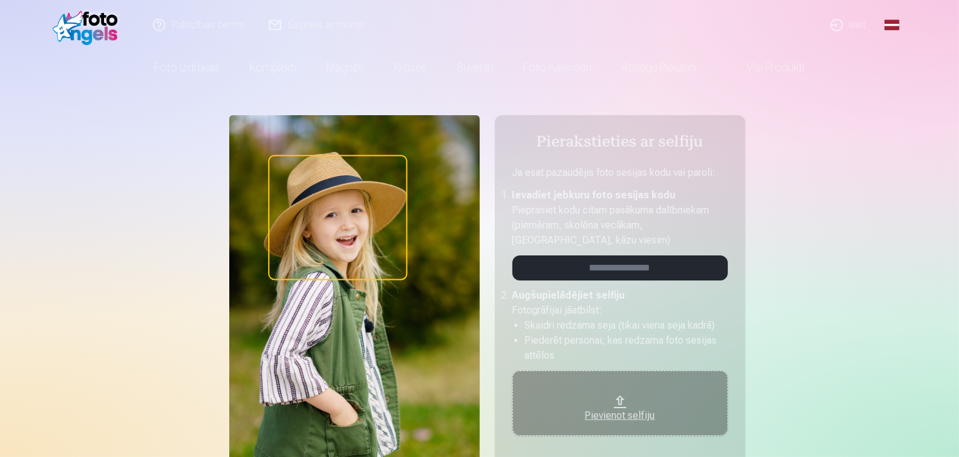
click at [859, 24] on link "Ieiet" at bounding box center [849, 25] width 60 height 50
